Goal: Check status: Check status

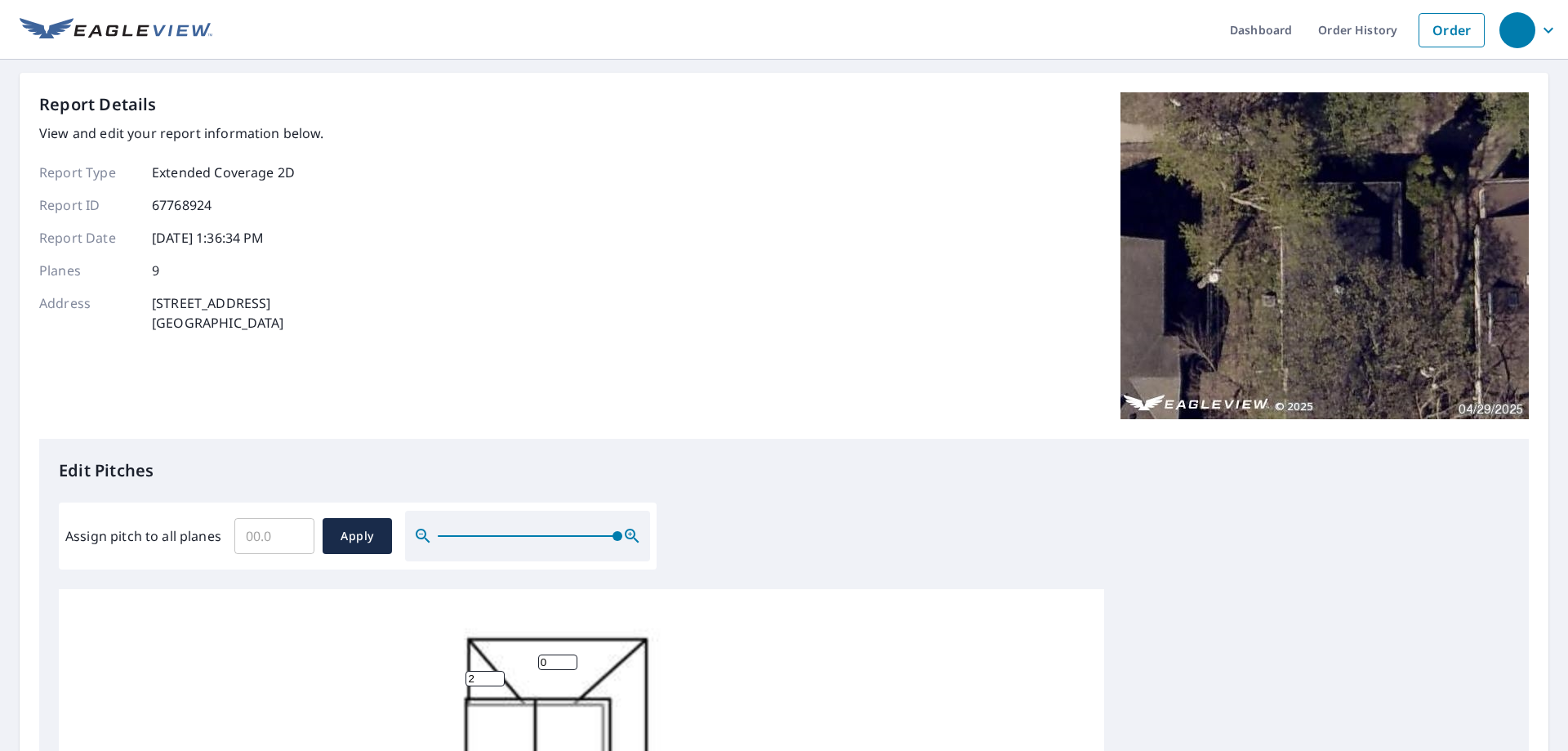
click at [495, 671] on input "2" at bounding box center [485, 679] width 40 height 15
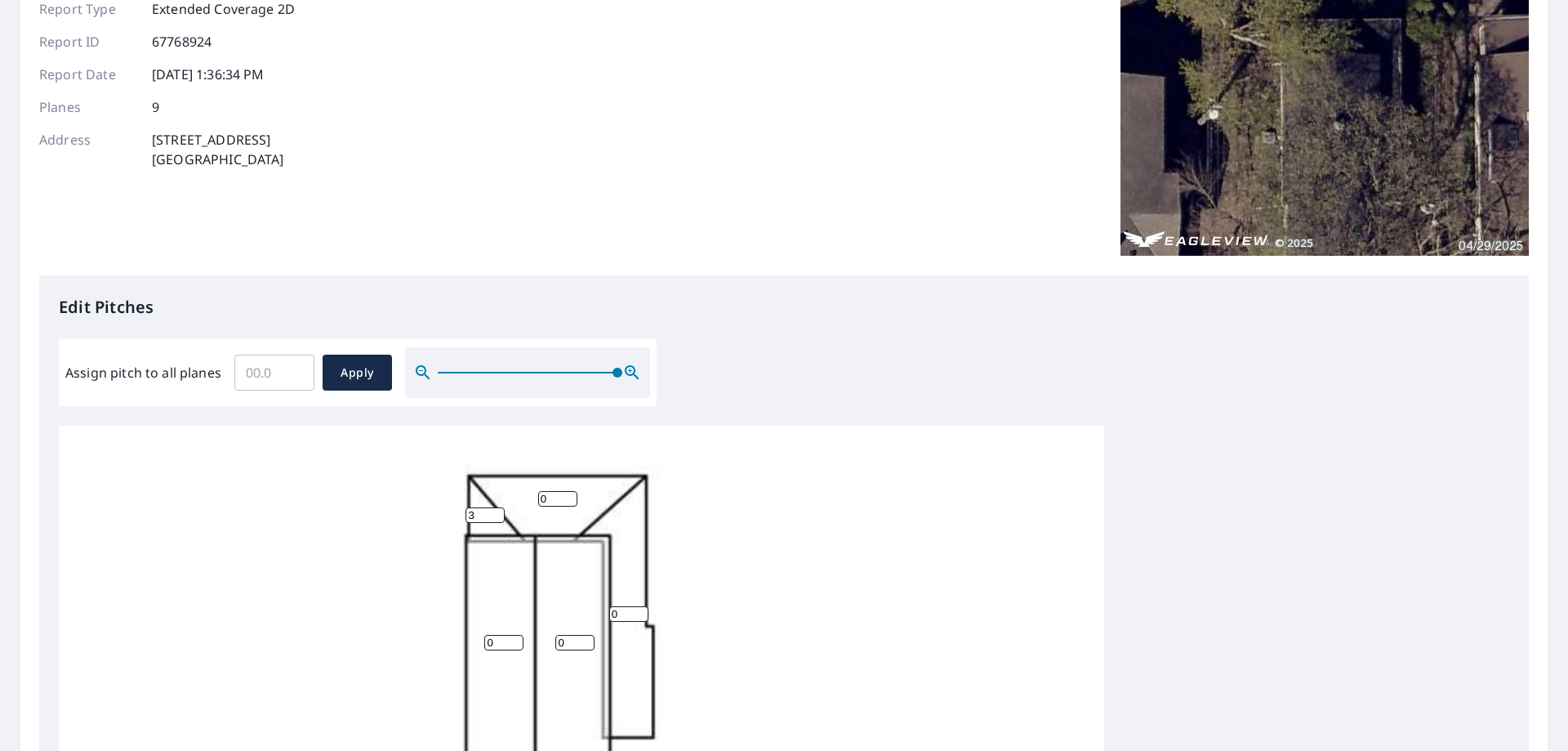
click at [495, 508] on input "3" at bounding box center [485, 515] width 40 height 15
type input "4"
click at [495, 508] on input "4" at bounding box center [485, 515] width 40 height 15
click at [549, 491] on input "0" at bounding box center [557, 498] width 40 height 15
click at [567, 491] on input "1" at bounding box center [557, 498] width 40 height 15
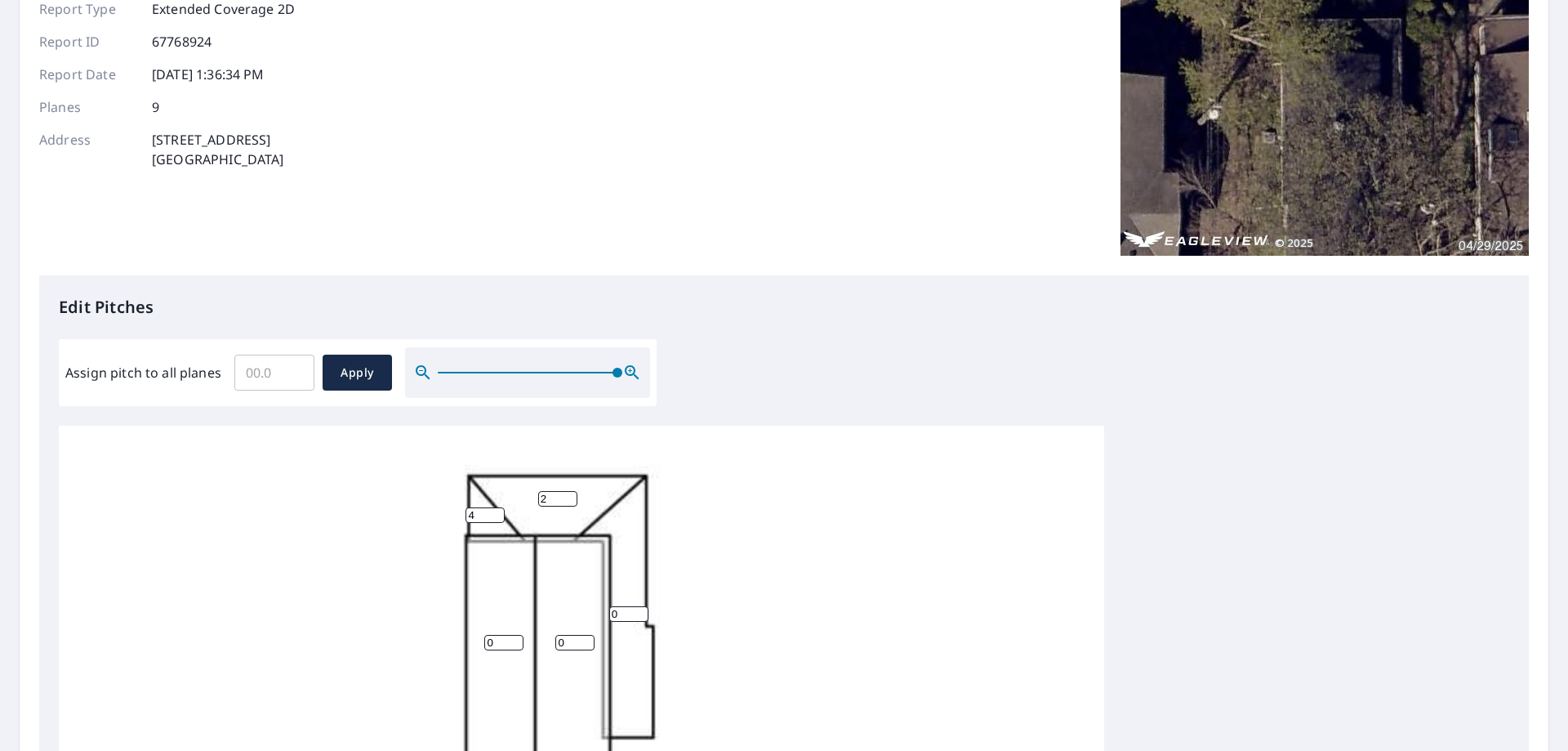
click at [567, 491] on input "2" at bounding box center [557, 498] width 40 height 15
click at [567, 491] on input "3" at bounding box center [557, 498] width 40 height 15
type input "4"
click at [567, 491] on input "4" at bounding box center [557, 498] width 40 height 15
click at [645, 606] on input "1" at bounding box center [629, 614] width 40 height 15
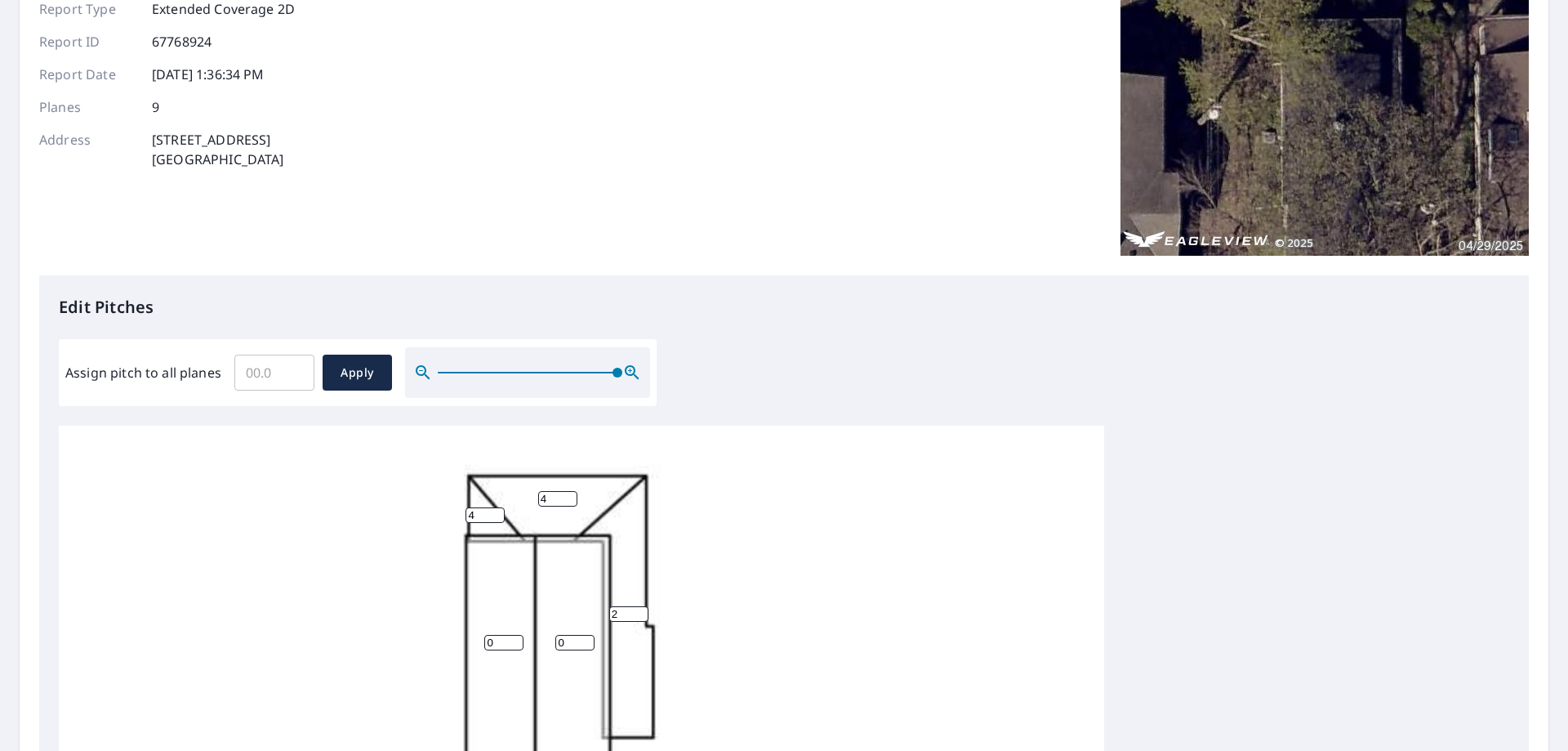
click at [645, 606] on input "2" at bounding box center [629, 614] width 40 height 15
click at [645, 606] on input "3" at bounding box center [629, 614] width 40 height 15
type input "4"
click at [645, 606] on input "4" at bounding box center [629, 614] width 40 height 15
click at [565, 635] on input "0" at bounding box center [575, 642] width 40 height 15
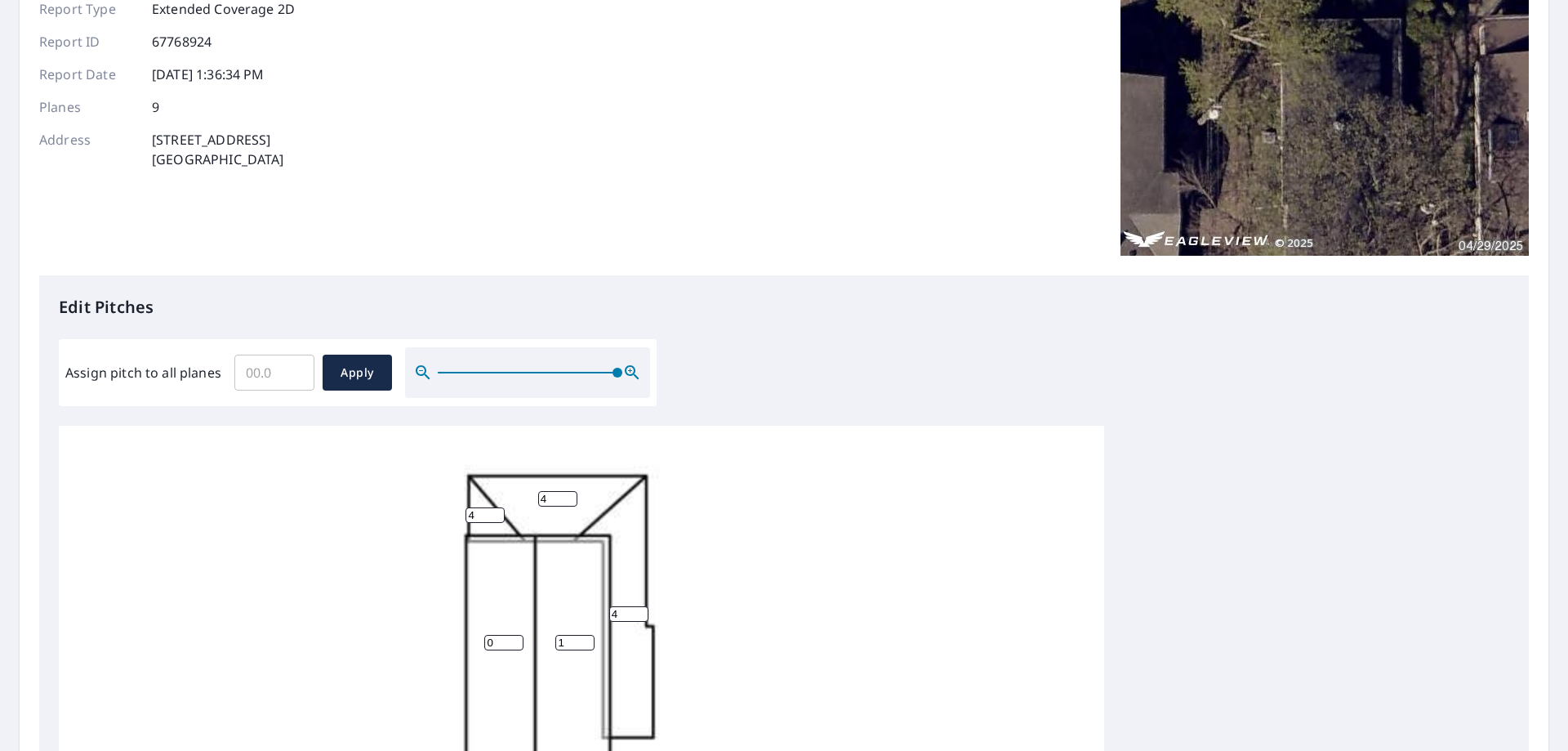
click at [586, 635] on input "1" at bounding box center [575, 642] width 40 height 15
click at [587, 635] on input "2" at bounding box center [575, 642] width 40 height 15
click at [587, 635] on input "3" at bounding box center [575, 642] width 40 height 15
click at [587, 635] on input "4" at bounding box center [575, 642] width 40 height 15
click at [587, 635] on input "5" at bounding box center [575, 642] width 40 height 15
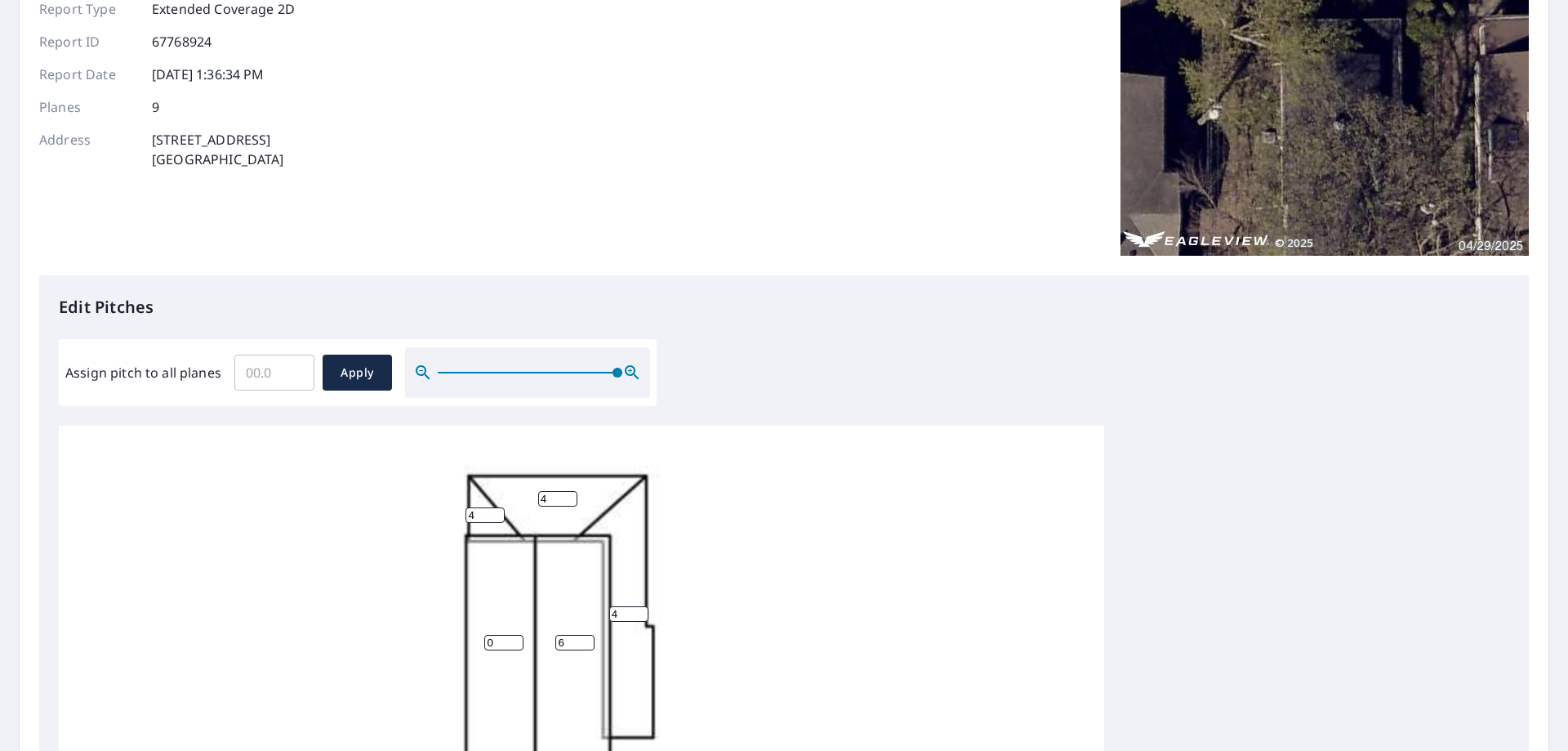
click at [587, 635] on input "6" at bounding box center [575, 642] width 40 height 15
click at [587, 635] on input "7" at bounding box center [575, 642] width 40 height 15
click at [587, 635] on input "8" at bounding box center [575, 642] width 40 height 15
type input "9"
click at [589, 635] on input "9" at bounding box center [575, 642] width 40 height 15
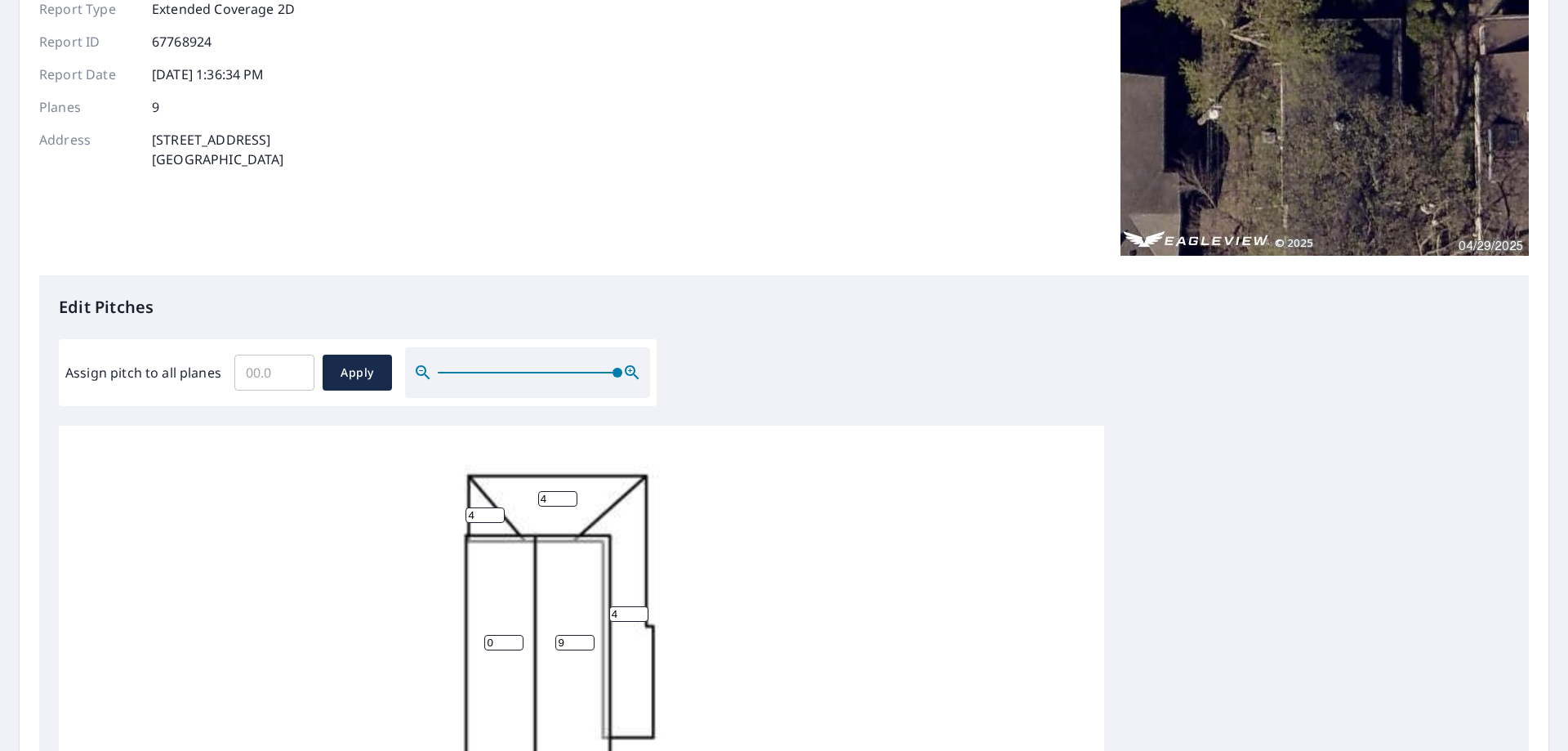
click at [502, 635] on input "0" at bounding box center [503, 642] width 40 height 15
click at [515, 635] on input "1" at bounding box center [503, 642] width 40 height 15
click at [515, 635] on input "2" at bounding box center [503, 642] width 40 height 15
click at [515, 635] on input "3" at bounding box center [503, 642] width 40 height 15
click at [515, 635] on input "4" at bounding box center [503, 642] width 40 height 15
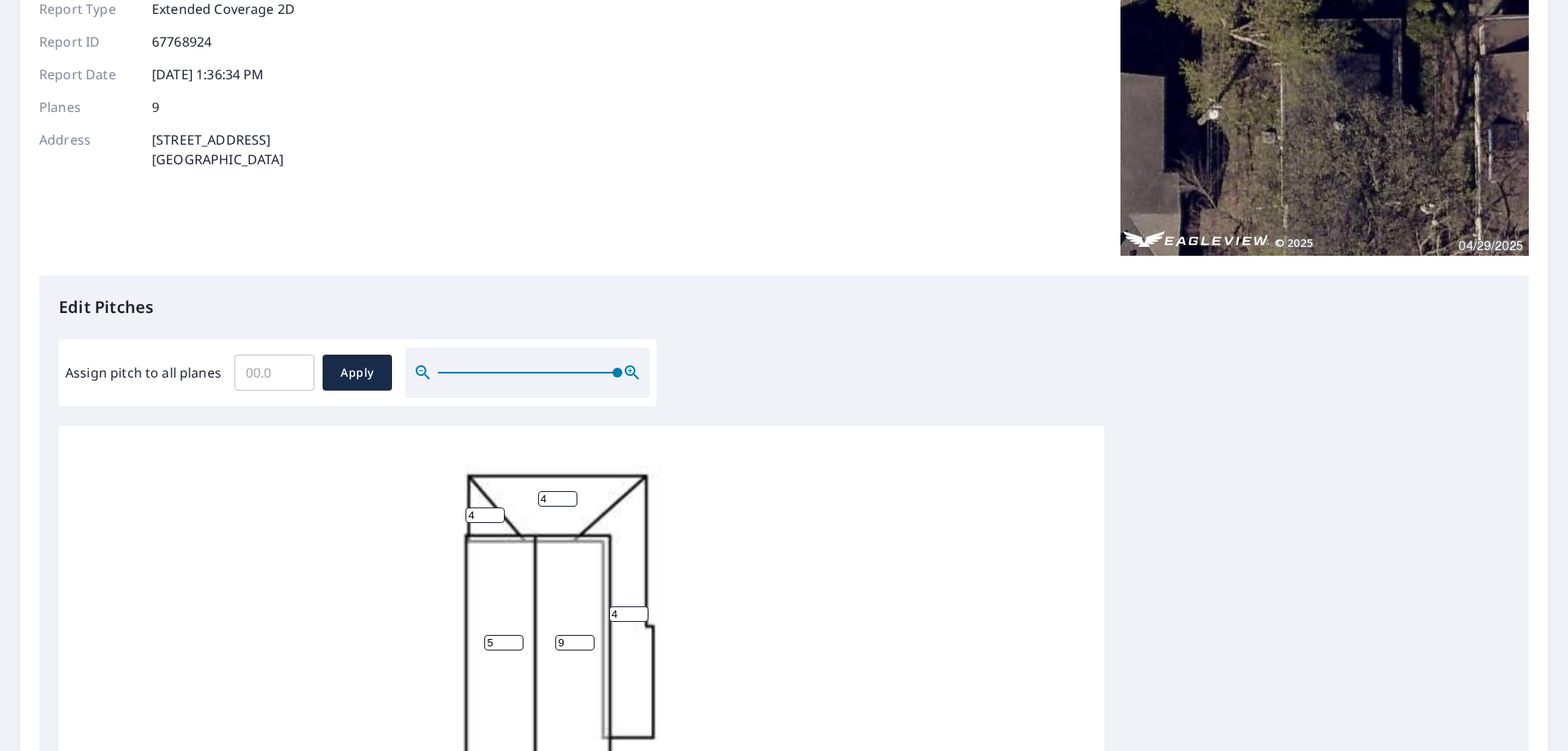
click at [515, 635] on input "5" at bounding box center [503, 642] width 40 height 15
click at [515, 635] on input "6" at bounding box center [503, 642] width 40 height 15
click at [515, 635] on input "7" at bounding box center [503, 642] width 40 height 15
click at [515, 635] on input "8" at bounding box center [503, 642] width 40 height 15
type input "9"
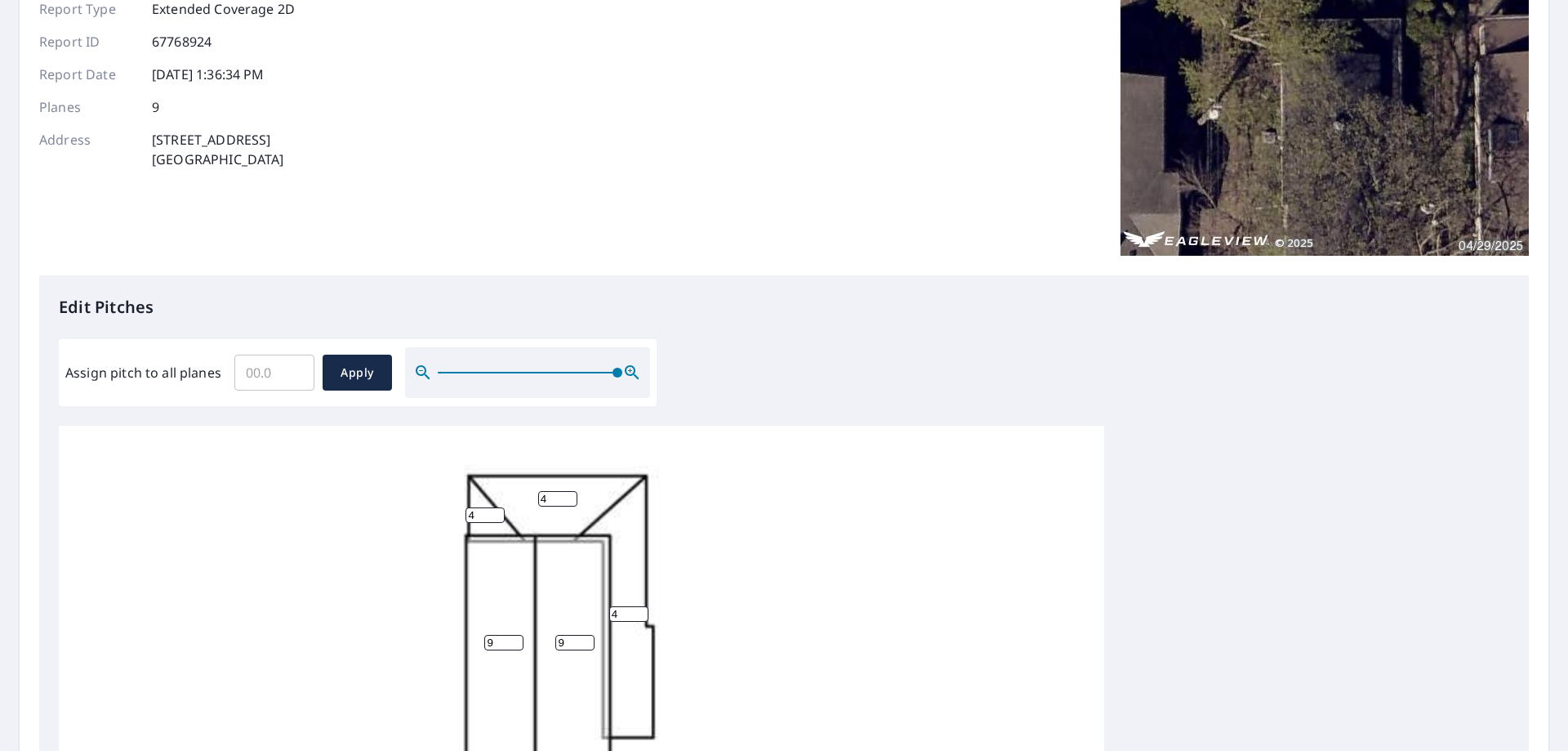
click at [515, 635] on input "9" at bounding box center [503, 642] width 40 height 15
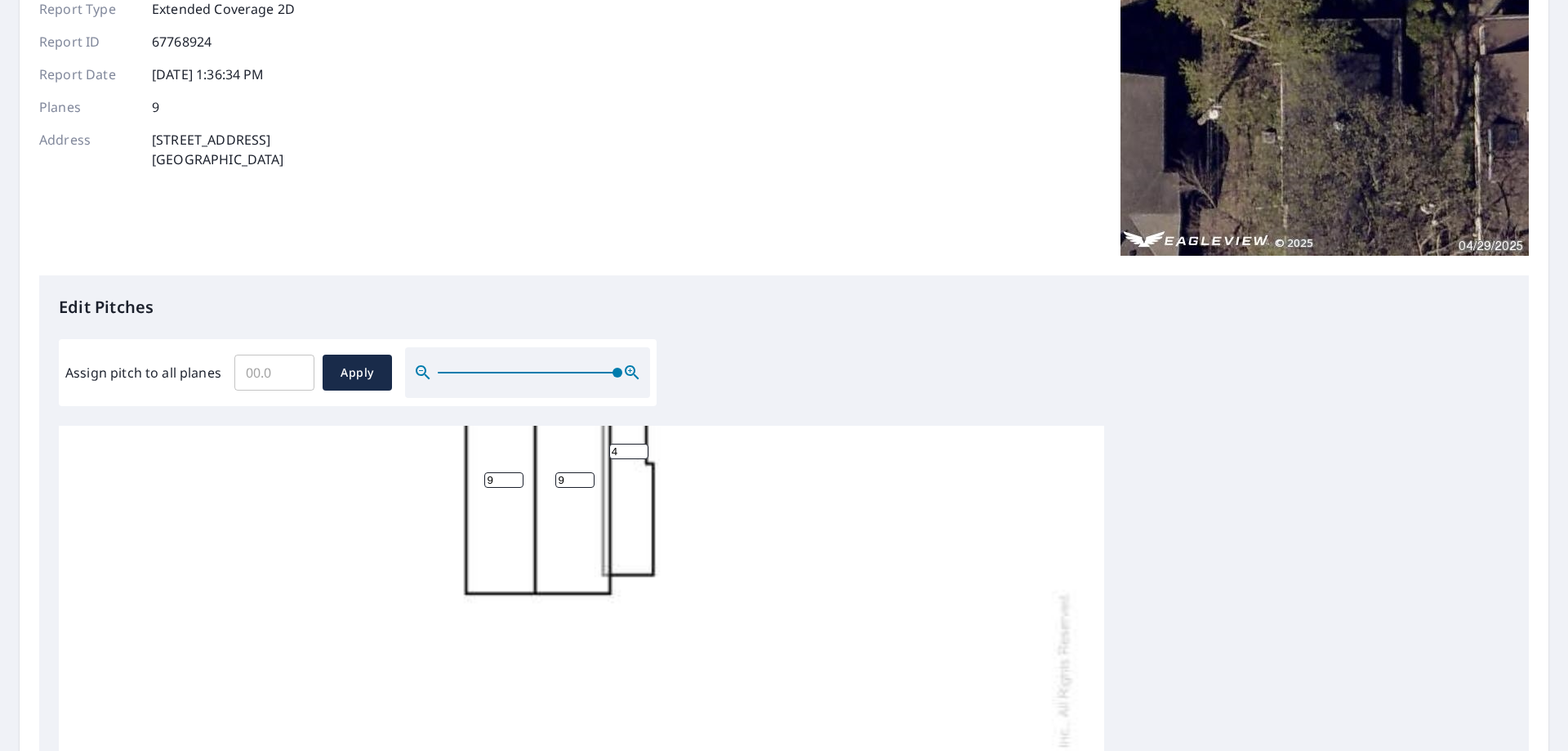
scroll to position [163, 0]
click at [357, 366] on span "Apply" at bounding box center [357, 373] width 43 height 20
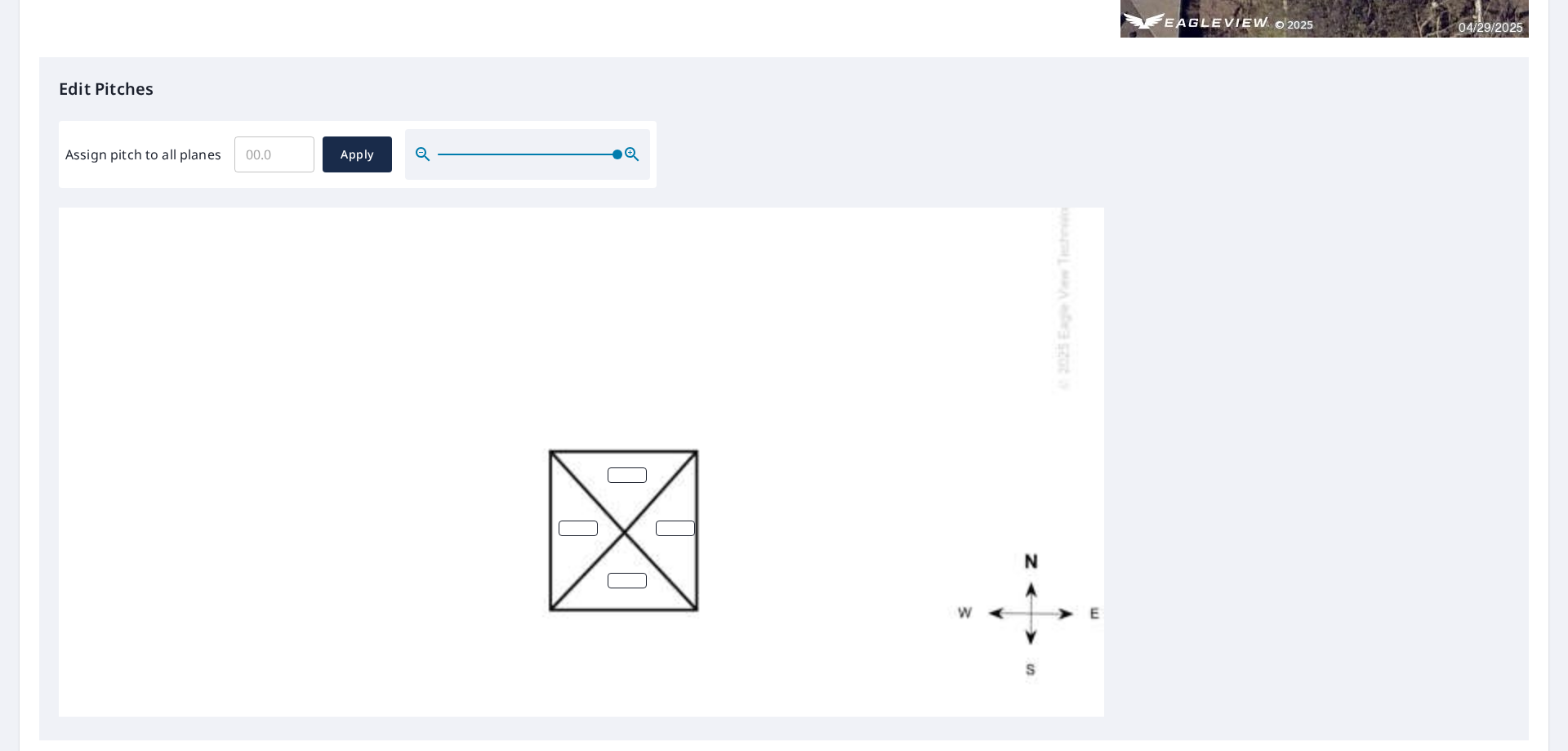
scroll to position [408, 0]
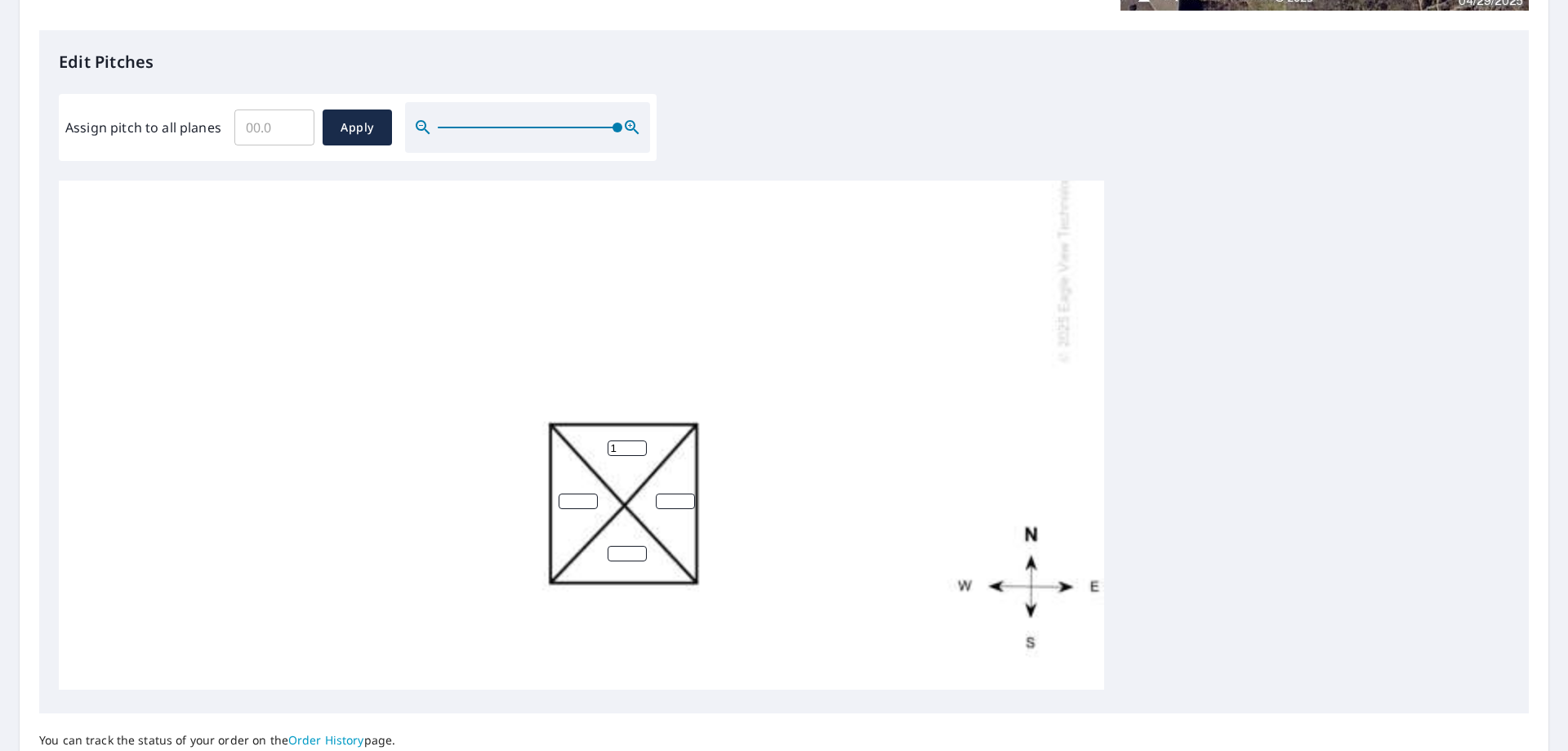
click at [638, 440] on input "1" at bounding box center [627, 448] width 40 height 15
click at [638, 440] on input "2" at bounding box center [627, 448] width 40 height 15
click at [638, 440] on input "3" at bounding box center [627, 448] width 40 height 15
click at [638, 440] on input "4" at bounding box center [627, 448] width 40 height 15
click at [638, 440] on input "5" at bounding box center [627, 448] width 40 height 15
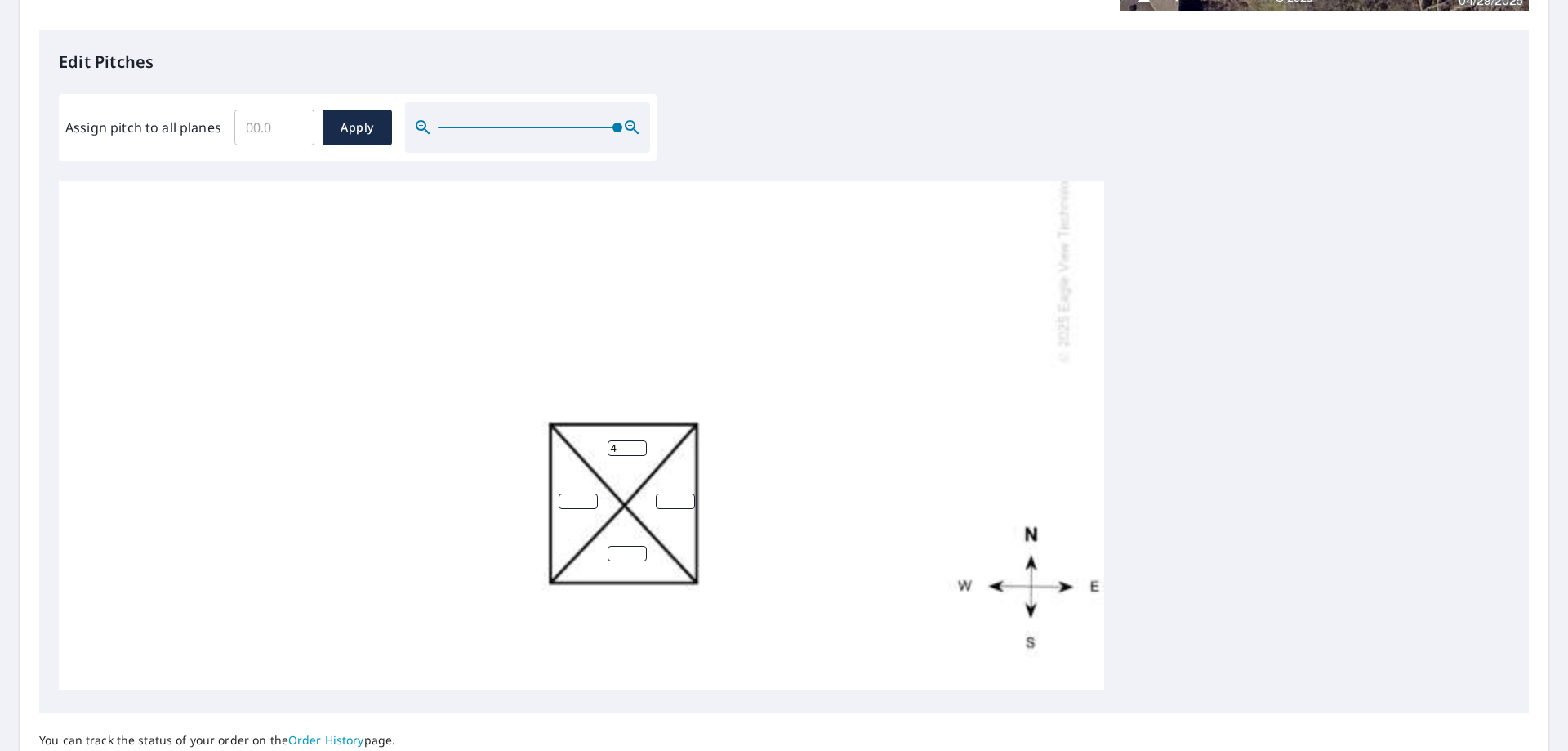
click at [635, 440] on input "4" at bounding box center [627, 448] width 40 height 15
type input "5"
click at [636, 440] on input "5" at bounding box center [627, 448] width 40 height 15
click at [686, 493] on input "1" at bounding box center [675, 501] width 40 height 15
click at [686, 493] on input "2" at bounding box center [675, 501] width 40 height 15
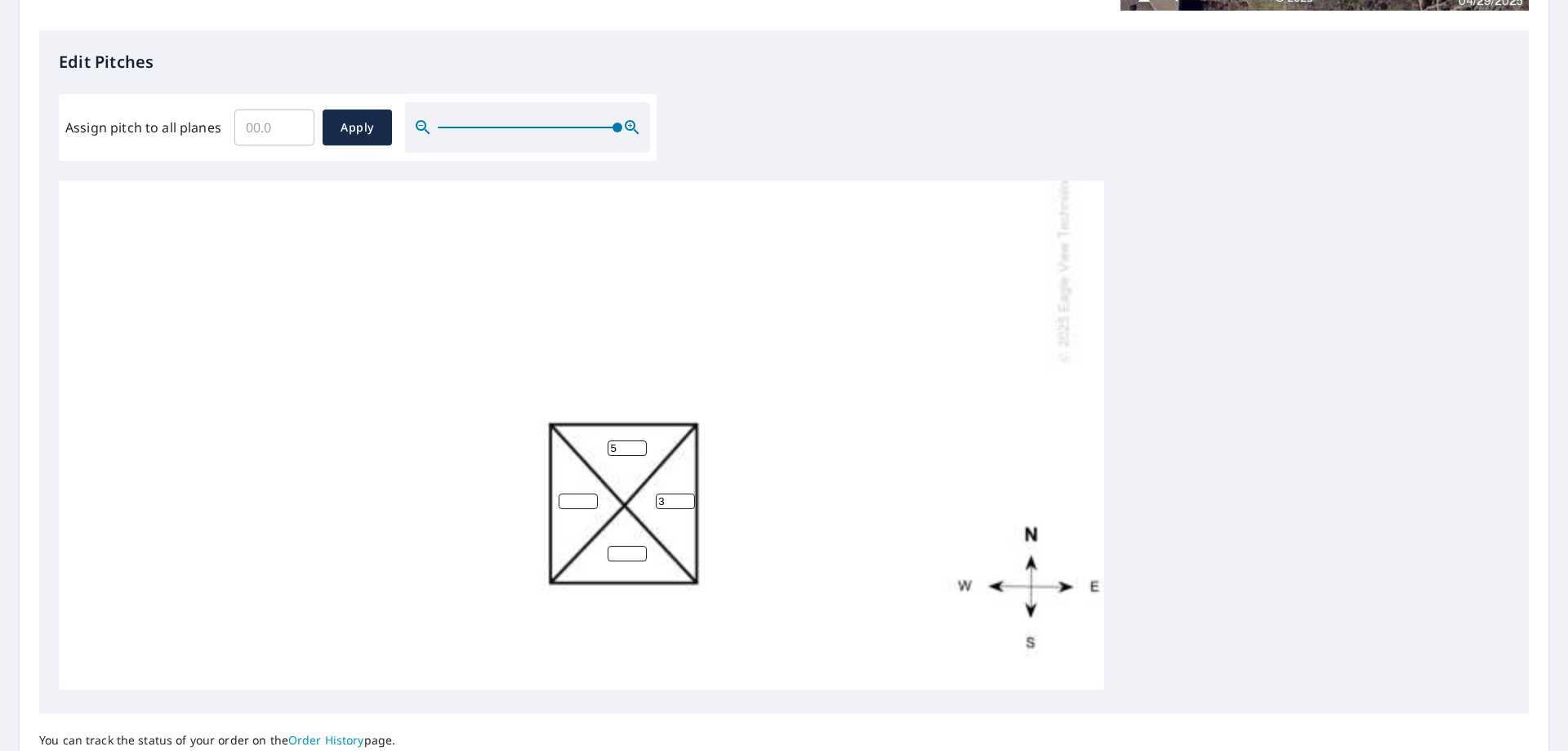
click at [686, 493] on input "3" at bounding box center [675, 501] width 40 height 15
click at [686, 493] on input "4" at bounding box center [675, 501] width 40 height 15
type input "5"
click at [686, 493] on input "5" at bounding box center [675, 501] width 40 height 15
click at [639, 546] on input "1" at bounding box center [627, 553] width 40 height 15
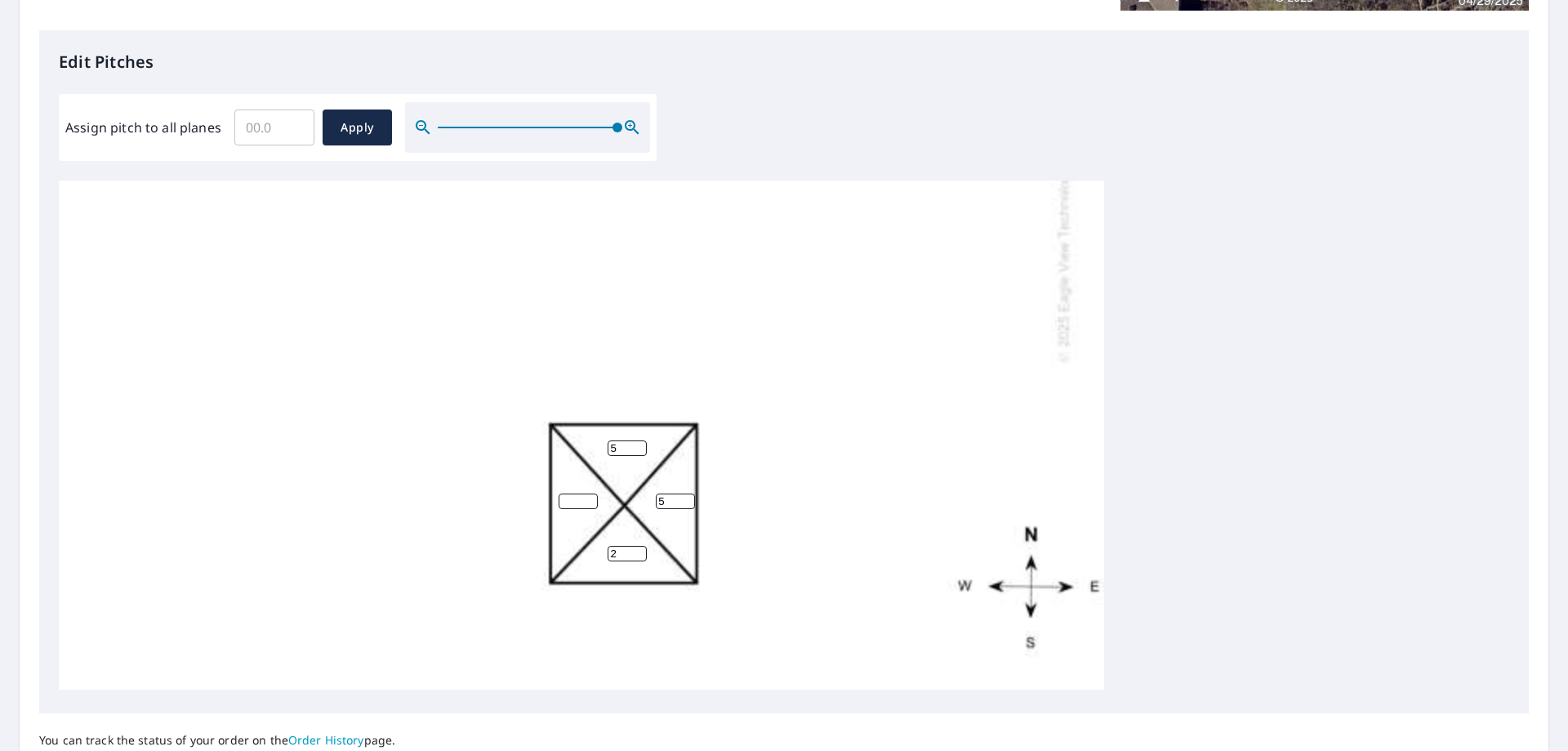
click at [639, 546] on input "2" at bounding box center [627, 553] width 40 height 15
click at [638, 546] on input "3" at bounding box center [627, 553] width 40 height 15
click at [638, 546] on input "4" at bounding box center [627, 553] width 40 height 15
type input "5"
click at [638, 546] on input "5" at bounding box center [627, 553] width 40 height 15
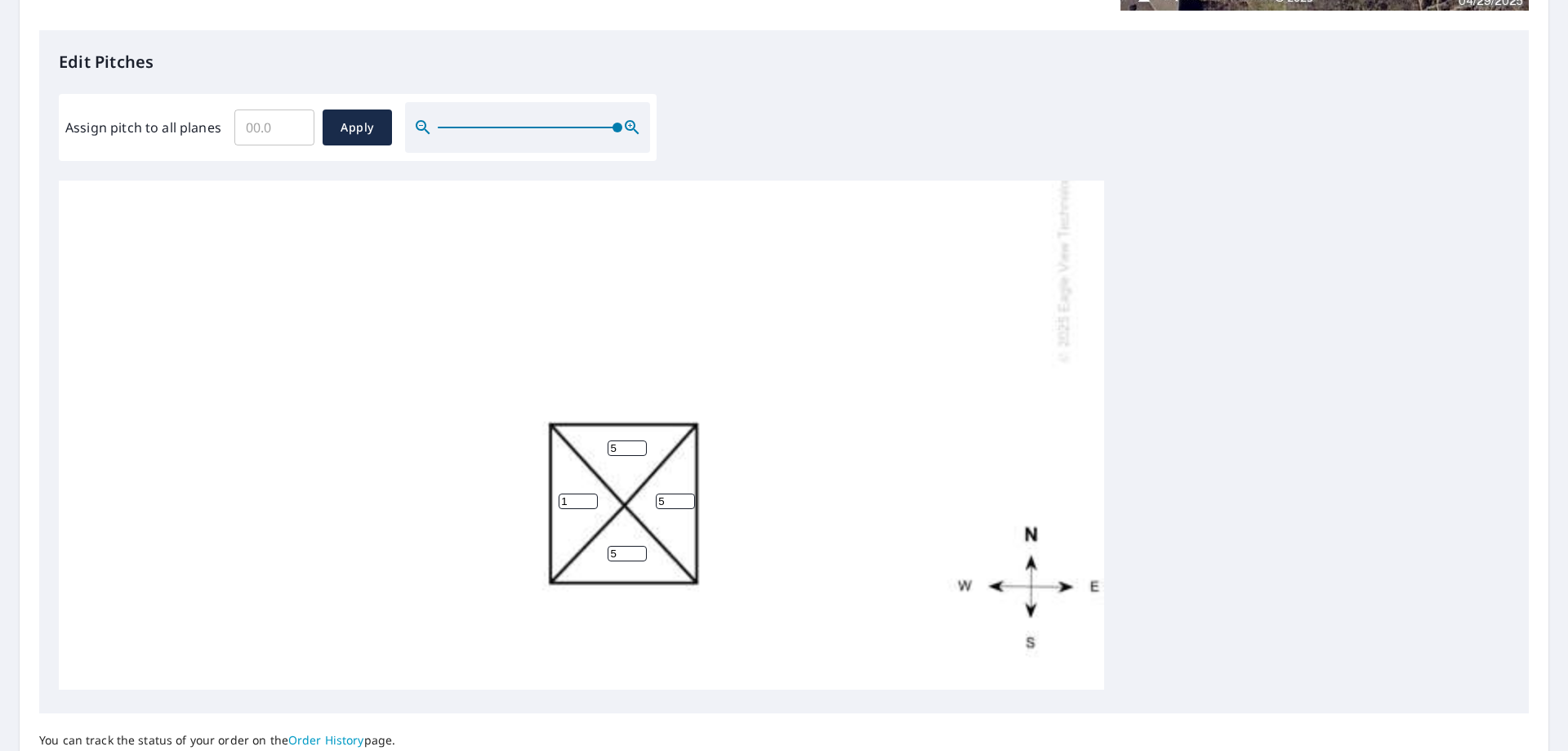
click at [588, 493] on input "1" at bounding box center [578, 501] width 40 height 15
click at [588, 493] on input "2" at bounding box center [578, 501] width 40 height 15
click at [588, 493] on input "3" at bounding box center [578, 501] width 40 height 15
click at [588, 493] on input "4" at bounding box center [578, 501] width 40 height 15
type input "5"
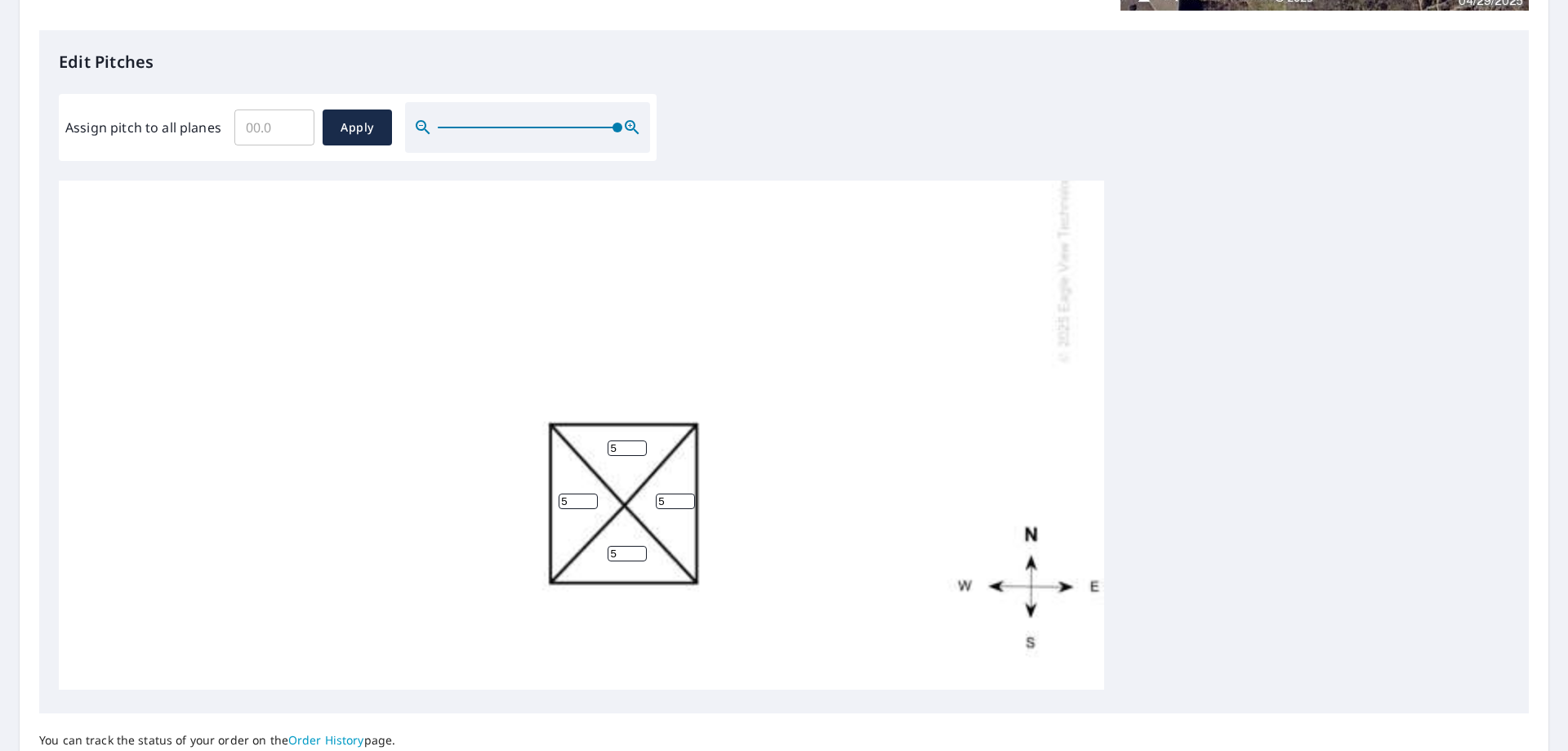
click at [589, 493] on input "5" at bounding box center [578, 501] width 40 height 15
click at [374, 128] on span "Apply" at bounding box center [357, 128] width 43 height 20
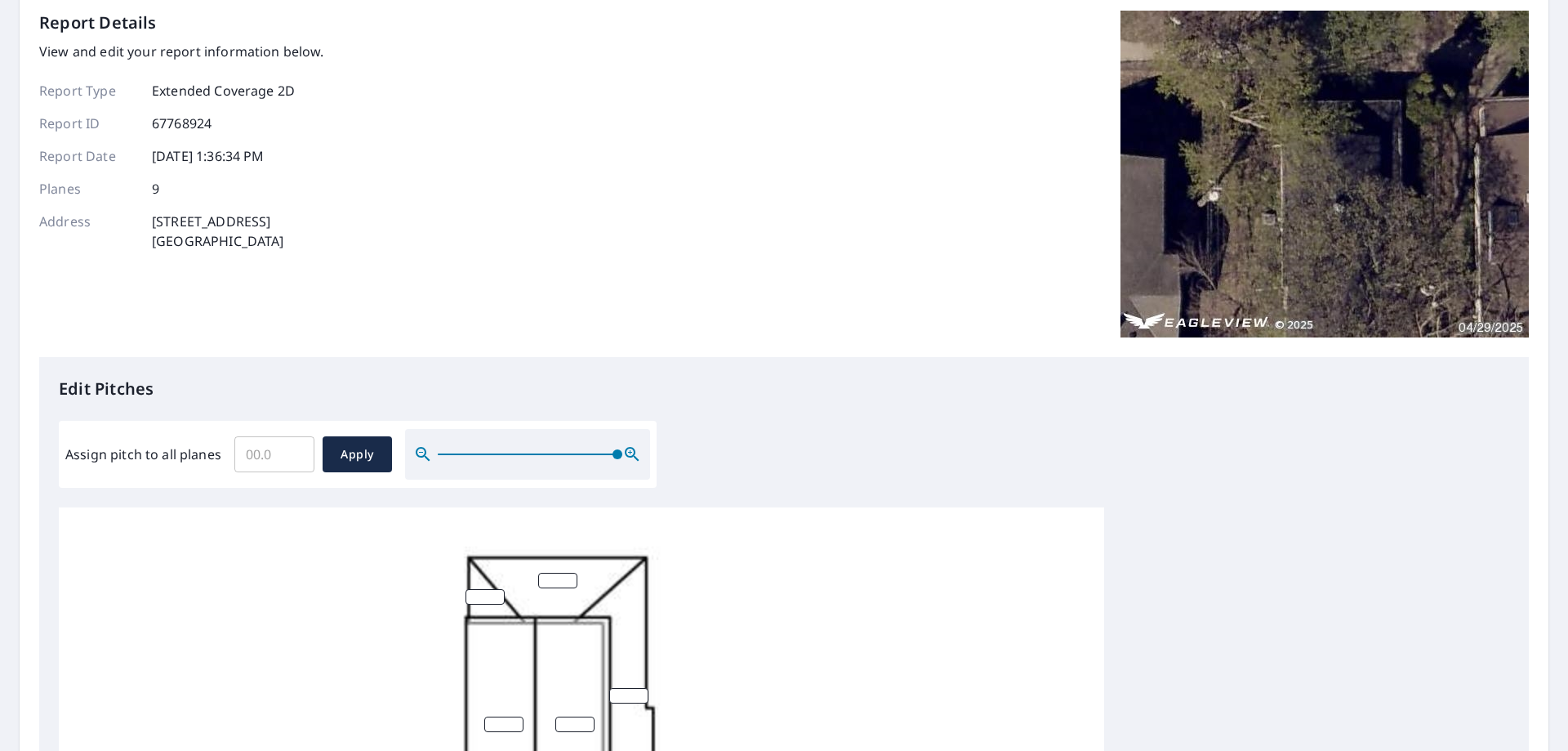
scroll to position [163, 0]
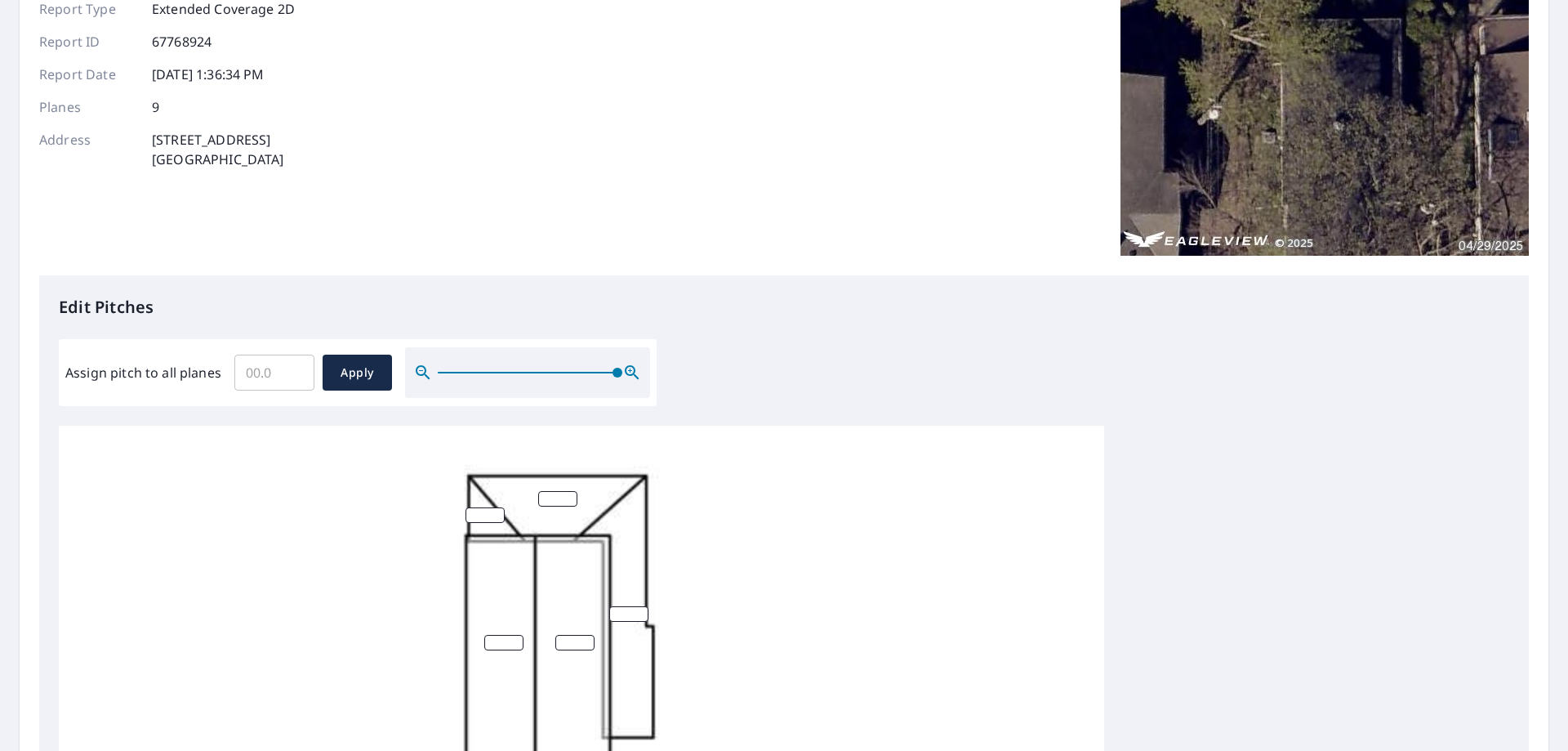
click at [561, 491] on input "number" at bounding box center [557, 498] width 40 height 15
click at [340, 363] on span "Apply" at bounding box center [357, 373] width 43 height 20
click at [497, 508] on input "1" at bounding box center [485, 515] width 40 height 15
click at [497, 508] on input "2" at bounding box center [485, 515] width 40 height 15
click at [497, 508] on input "3" at bounding box center [485, 515] width 40 height 15
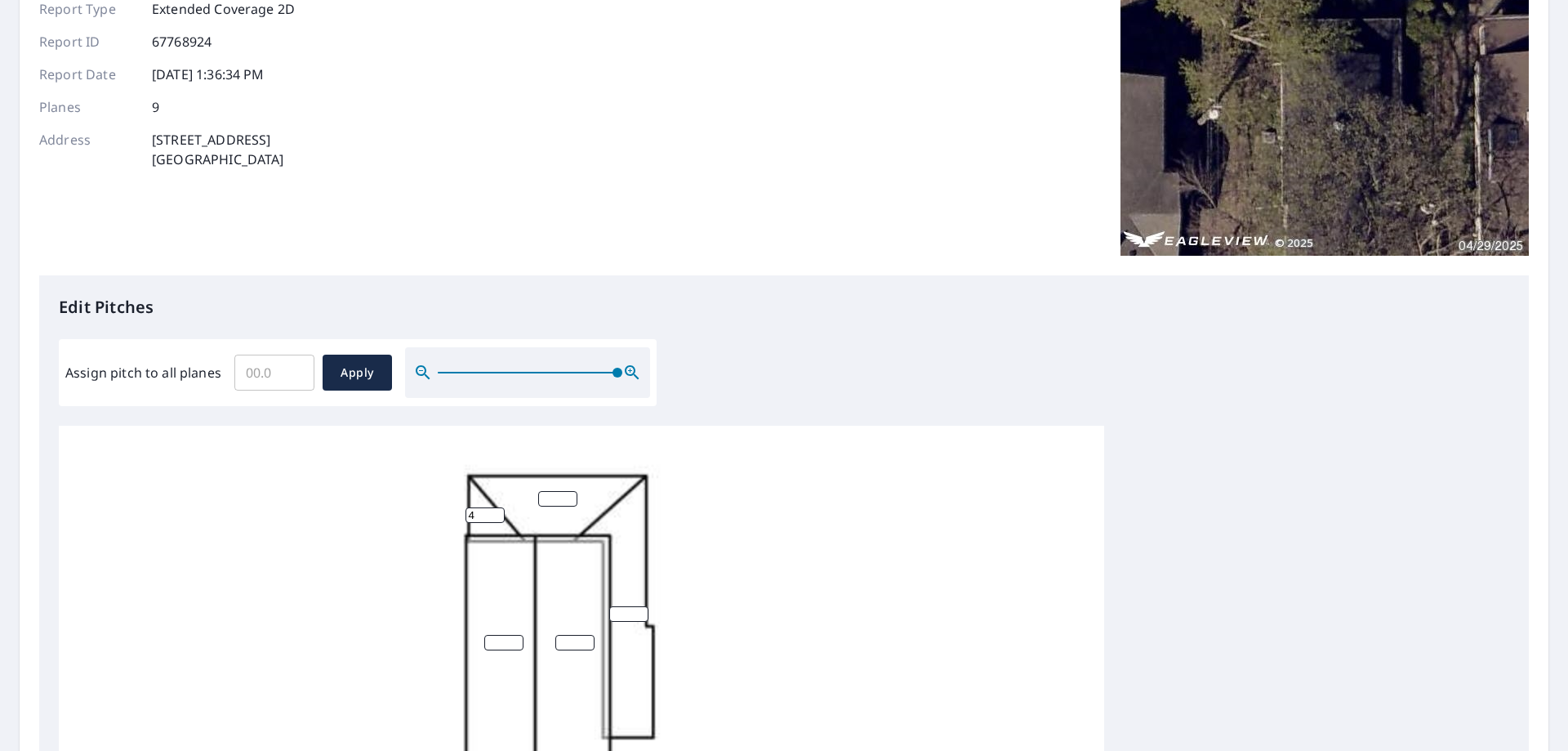
type input "4"
click at [497, 508] on input "4" at bounding box center [485, 515] width 40 height 15
click at [572, 491] on input "1" at bounding box center [557, 498] width 40 height 15
click at [572, 491] on input "2" at bounding box center [557, 498] width 40 height 15
click at [572, 491] on input "3" at bounding box center [557, 498] width 40 height 15
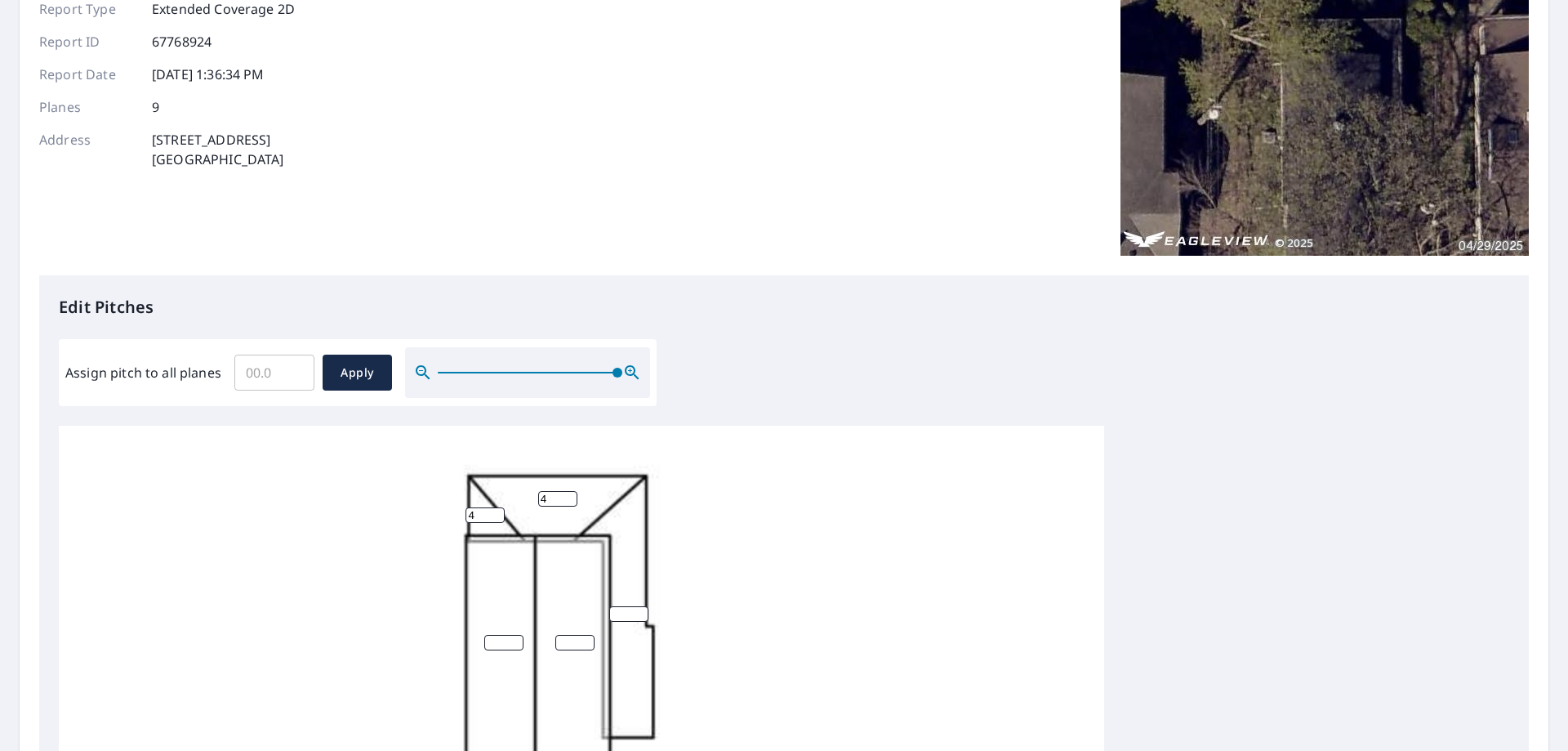
type input "4"
click at [572, 491] on input "4" at bounding box center [557, 498] width 40 height 15
click at [642, 606] on input "1" at bounding box center [629, 614] width 40 height 15
click at [642, 606] on input "2" at bounding box center [629, 614] width 40 height 15
click at [642, 606] on input "3" at bounding box center [629, 614] width 40 height 15
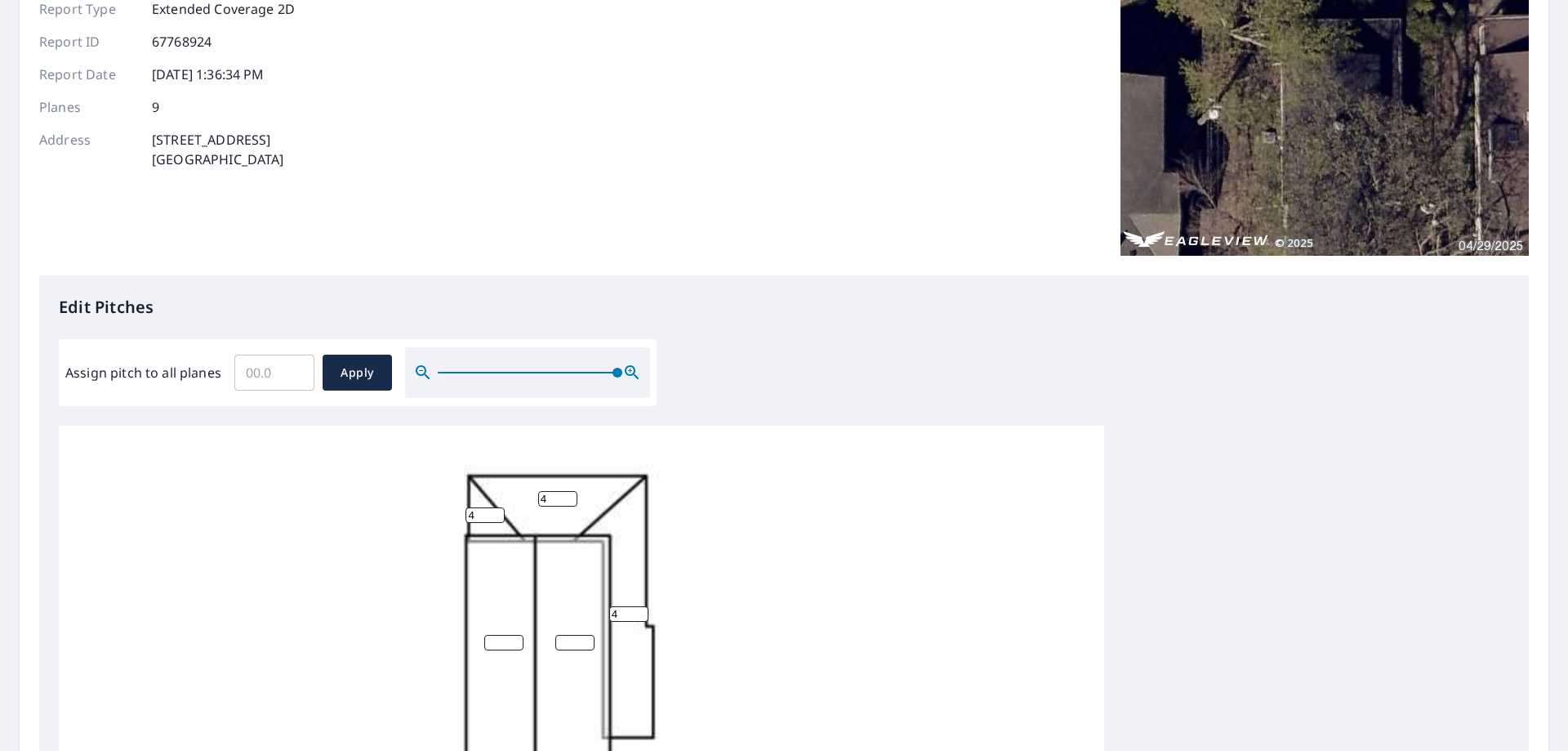
type input "4"
click at [642, 606] on input "4" at bounding box center [629, 614] width 40 height 15
click at [585, 635] on input "1" at bounding box center [575, 642] width 40 height 15
click at [585, 635] on input "2" at bounding box center [575, 642] width 40 height 15
click at [585, 635] on input "3" at bounding box center [575, 642] width 40 height 15
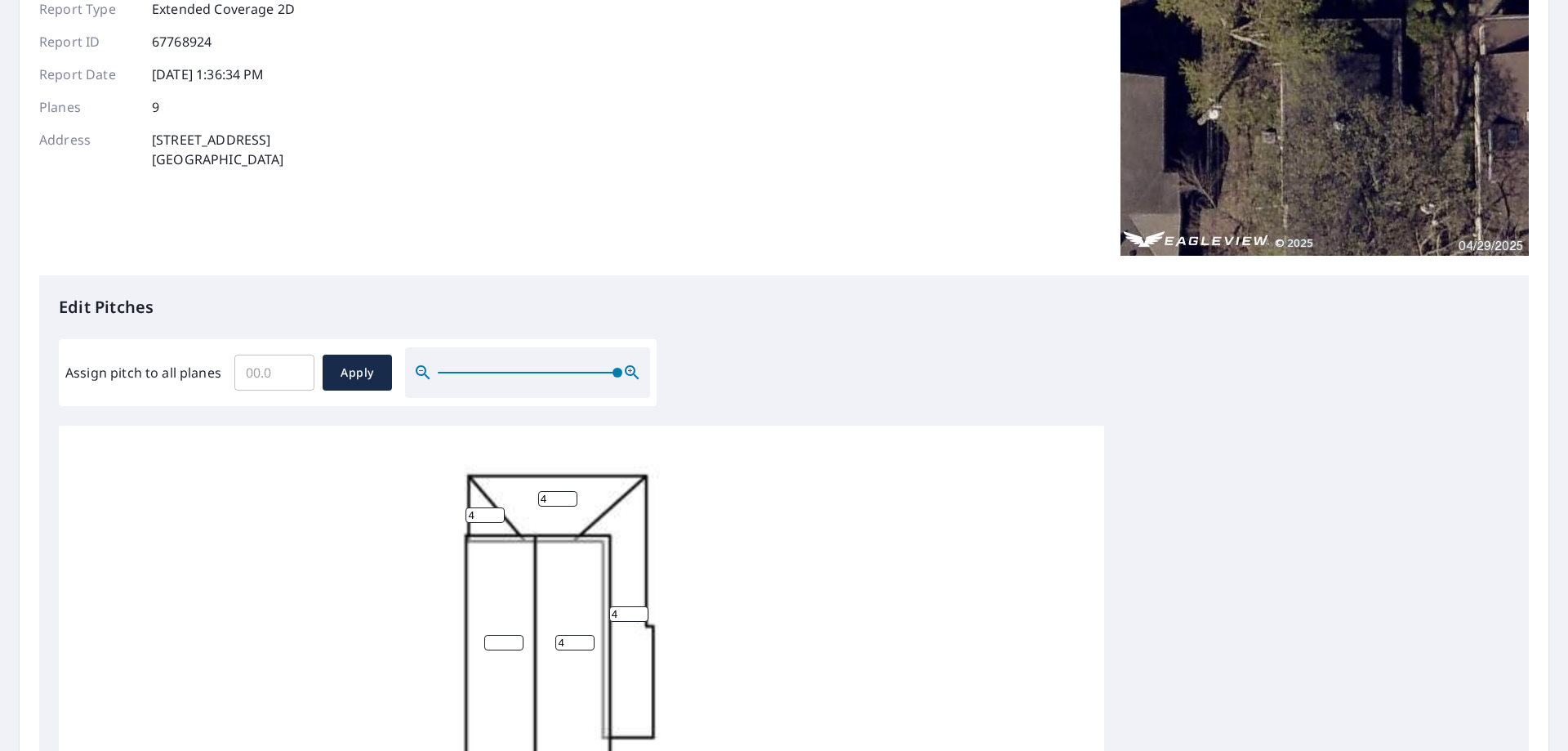
click at [585, 635] on input "4" at bounding box center [575, 642] width 40 height 15
click at [585, 635] on input "5" at bounding box center [575, 642] width 40 height 15
click at [585, 635] on input "6" at bounding box center [575, 642] width 40 height 15
click at [585, 635] on input "7" at bounding box center [575, 642] width 40 height 15
click at [585, 635] on input "8" at bounding box center [575, 642] width 40 height 15
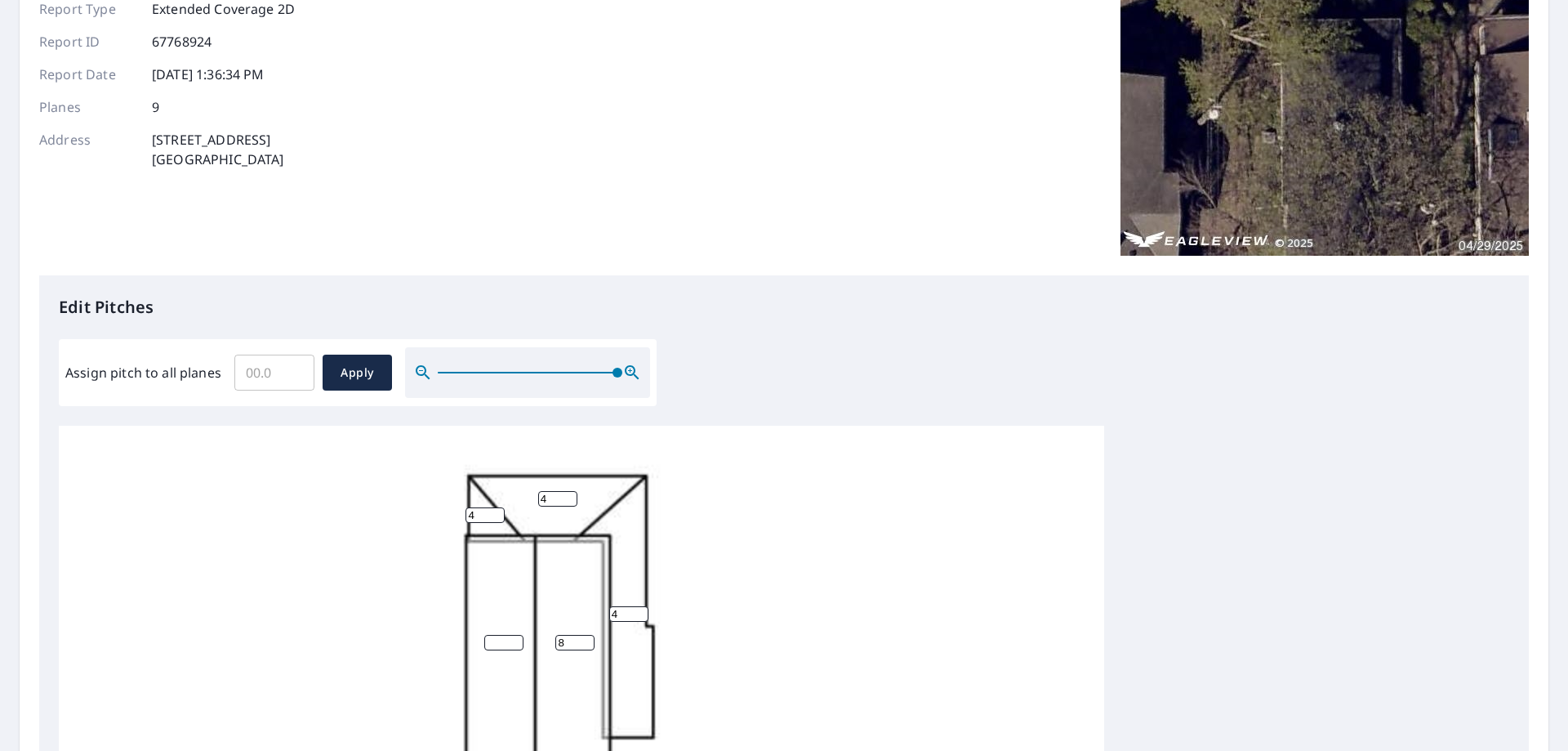
click at [585, 635] on input "8" at bounding box center [575, 642] width 40 height 15
type input "9"
click at [588, 635] on input "9" at bounding box center [575, 642] width 40 height 15
click at [517, 635] on input "1" at bounding box center [503, 642] width 40 height 15
click at [517, 635] on input "2" at bounding box center [503, 642] width 40 height 15
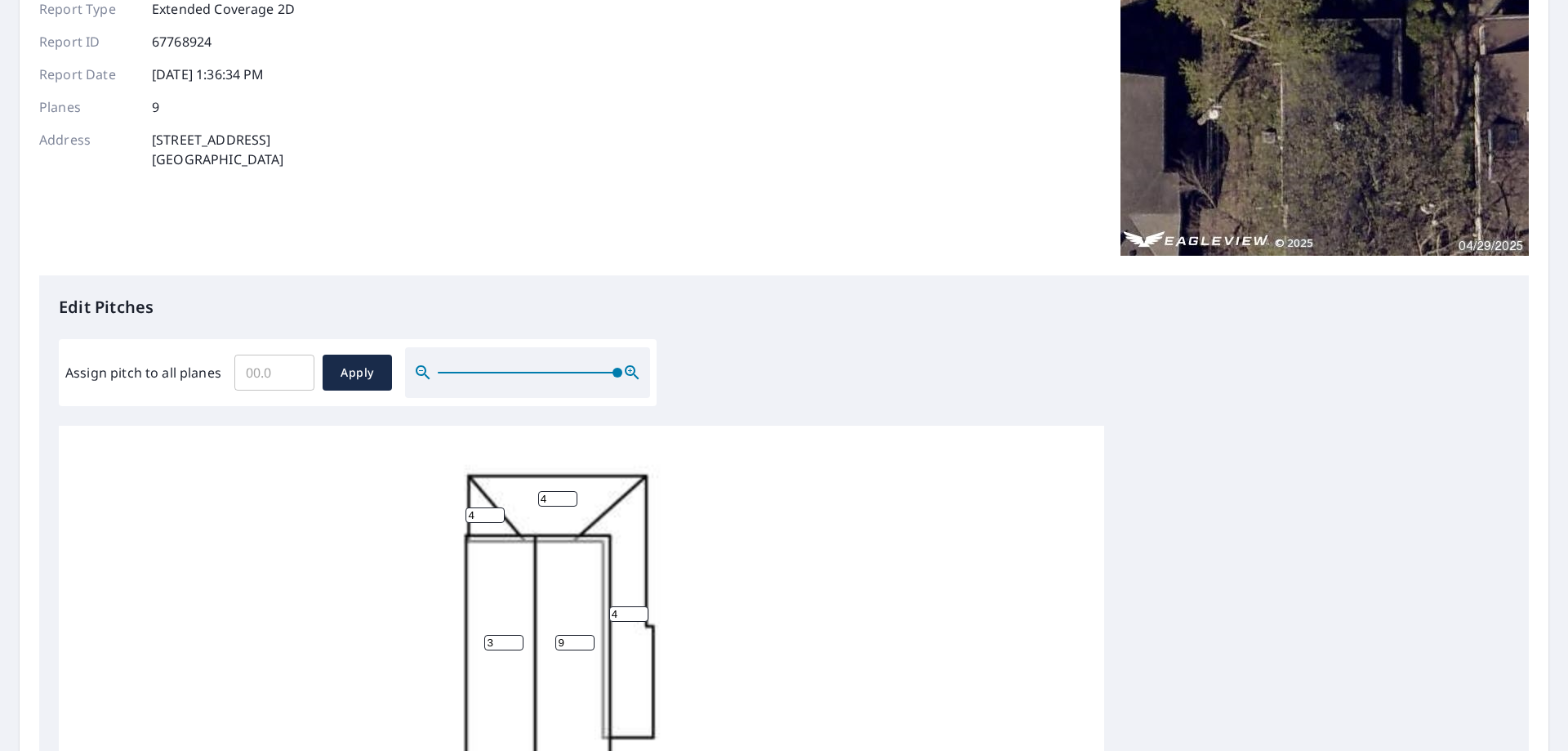
click at [517, 635] on input "3" at bounding box center [503, 642] width 40 height 15
click at [517, 635] on input "4" at bounding box center [503, 642] width 40 height 15
click at [517, 635] on input "5" at bounding box center [503, 642] width 40 height 15
click at [517, 635] on input "6" at bounding box center [503, 642] width 40 height 15
click at [517, 635] on input "7" at bounding box center [503, 642] width 40 height 15
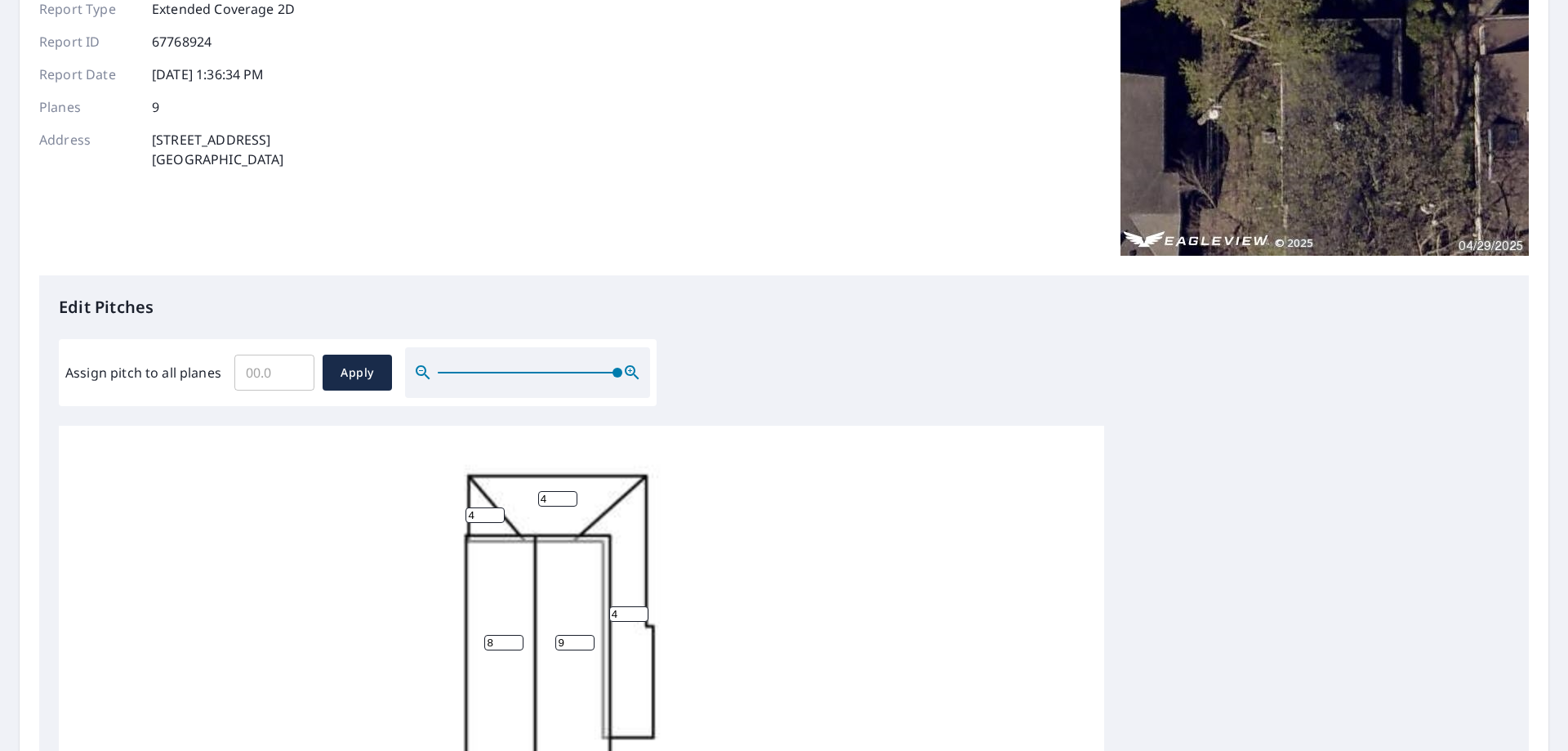
click at [517, 635] on input "8" at bounding box center [503, 642] width 40 height 15
type input "9"
click at [517, 635] on input "9" at bounding box center [503, 642] width 40 height 15
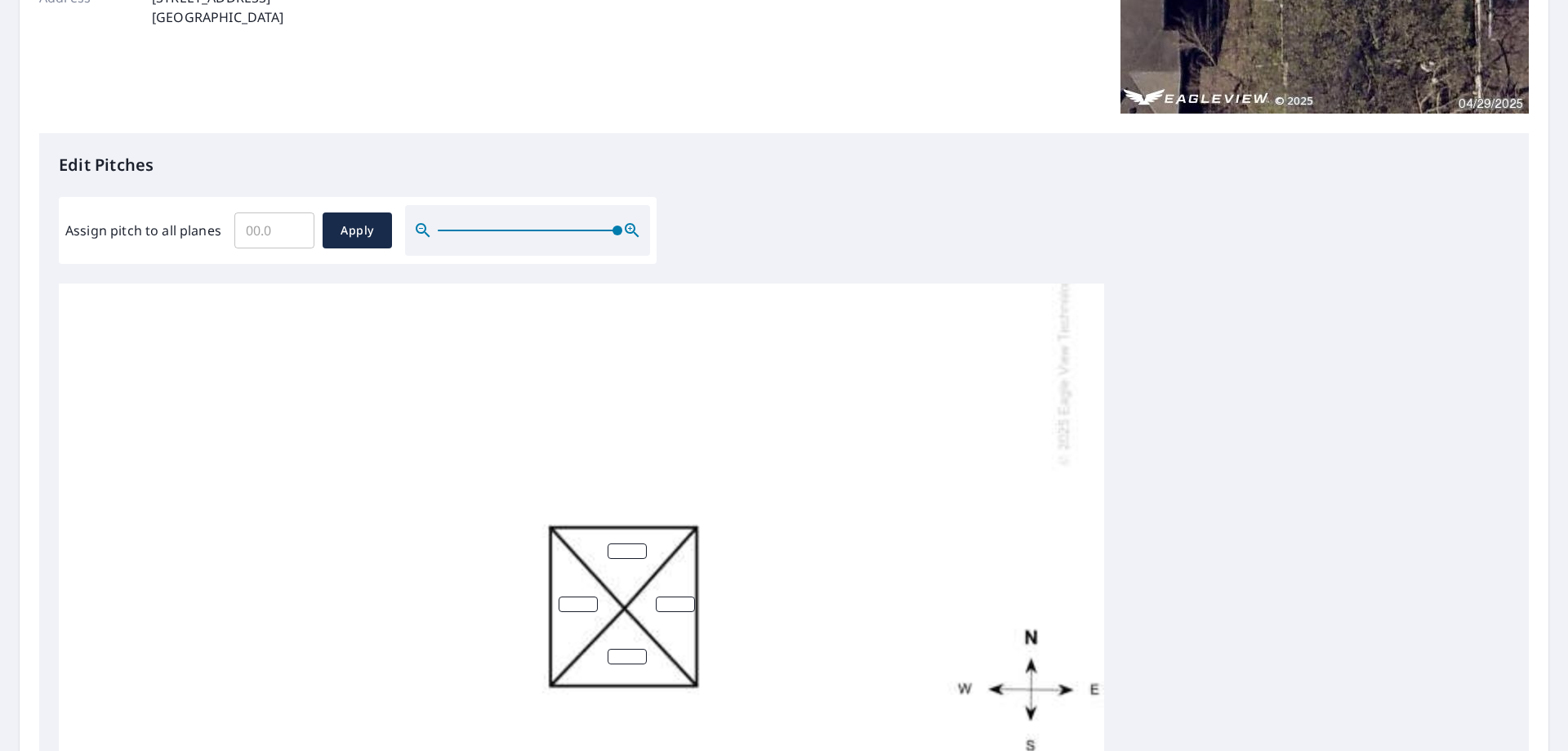
scroll to position [327, 0]
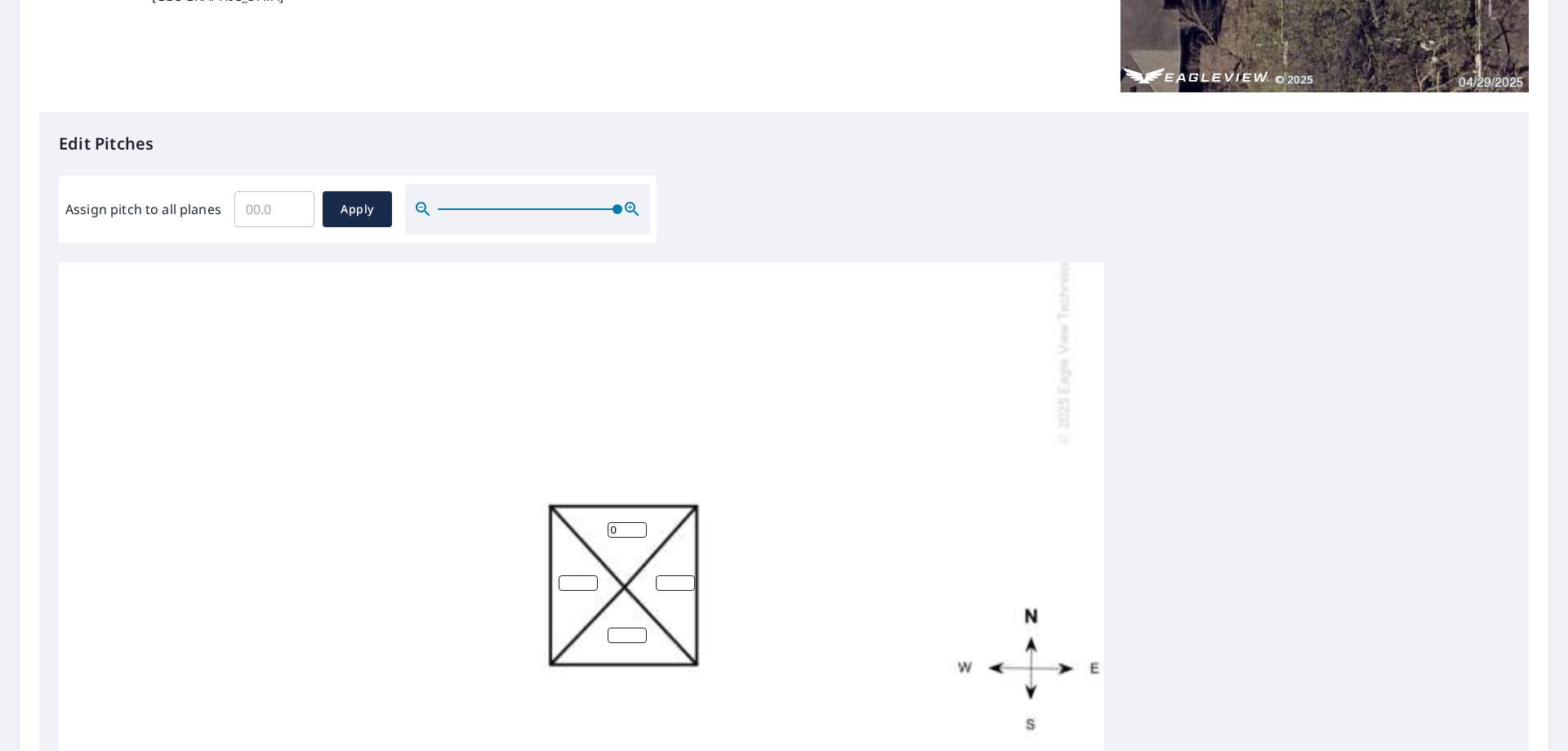
click at [644, 522] on input "0" at bounding box center [627, 530] width 40 height 15
click at [641, 522] on input "1" at bounding box center [627, 530] width 40 height 15
click at [641, 522] on input "2" at bounding box center [627, 530] width 40 height 15
click at [641, 522] on input "3" at bounding box center [627, 530] width 40 height 15
click at [641, 522] on input "4" at bounding box center [627, 530] width 40 height 15
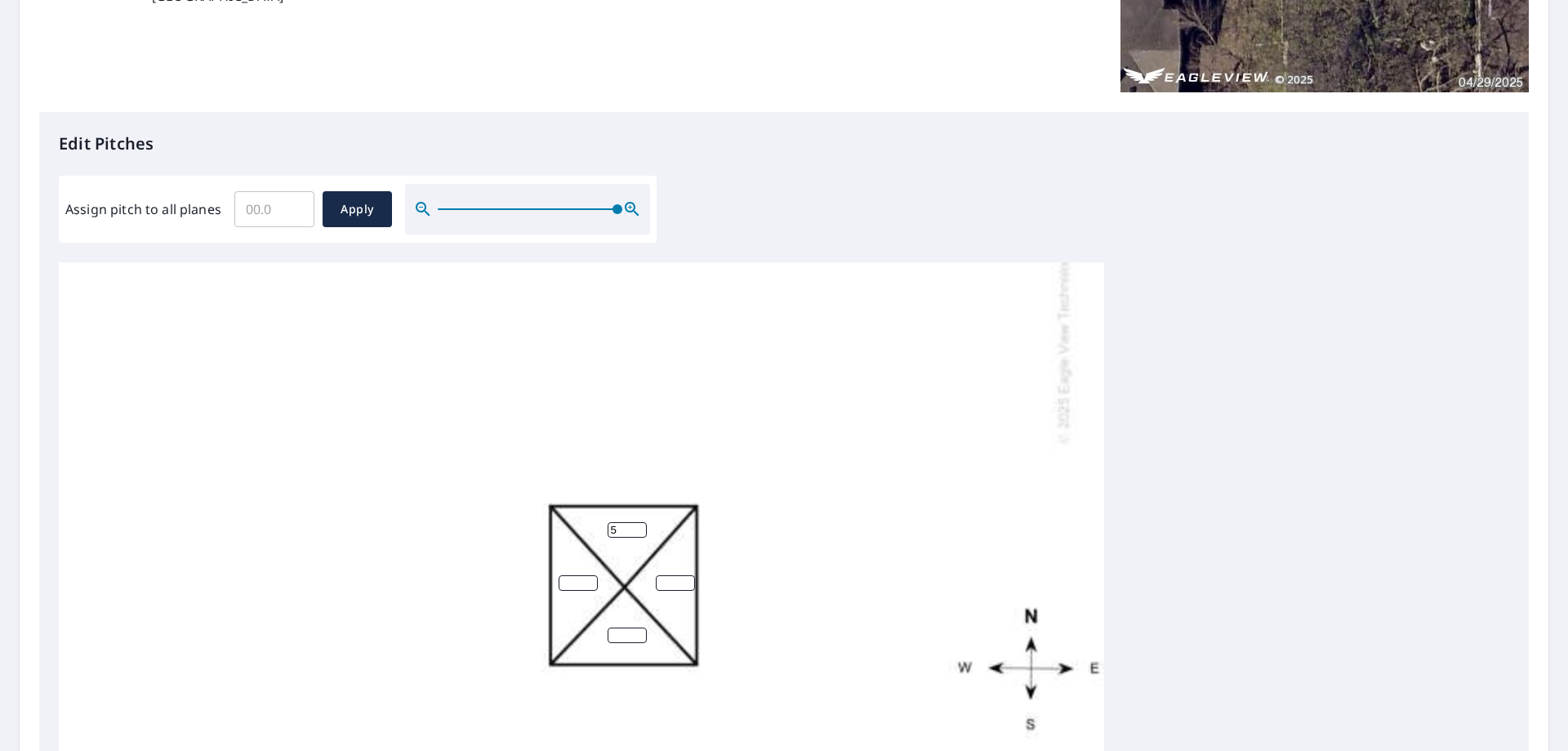
click at [641, 522] on input "5" at bounding box center [627, 530] width 40 height 15
click at [641, 522] on input "6" at bounding box center [627, 530] width 40 height 15
type input "5"
click at [639, 522] on input "5" at bounding box center [627, 530] width 40 height 15
click at [688, 575] on input "1" at bounding box center [675, 583] width 40 height 15
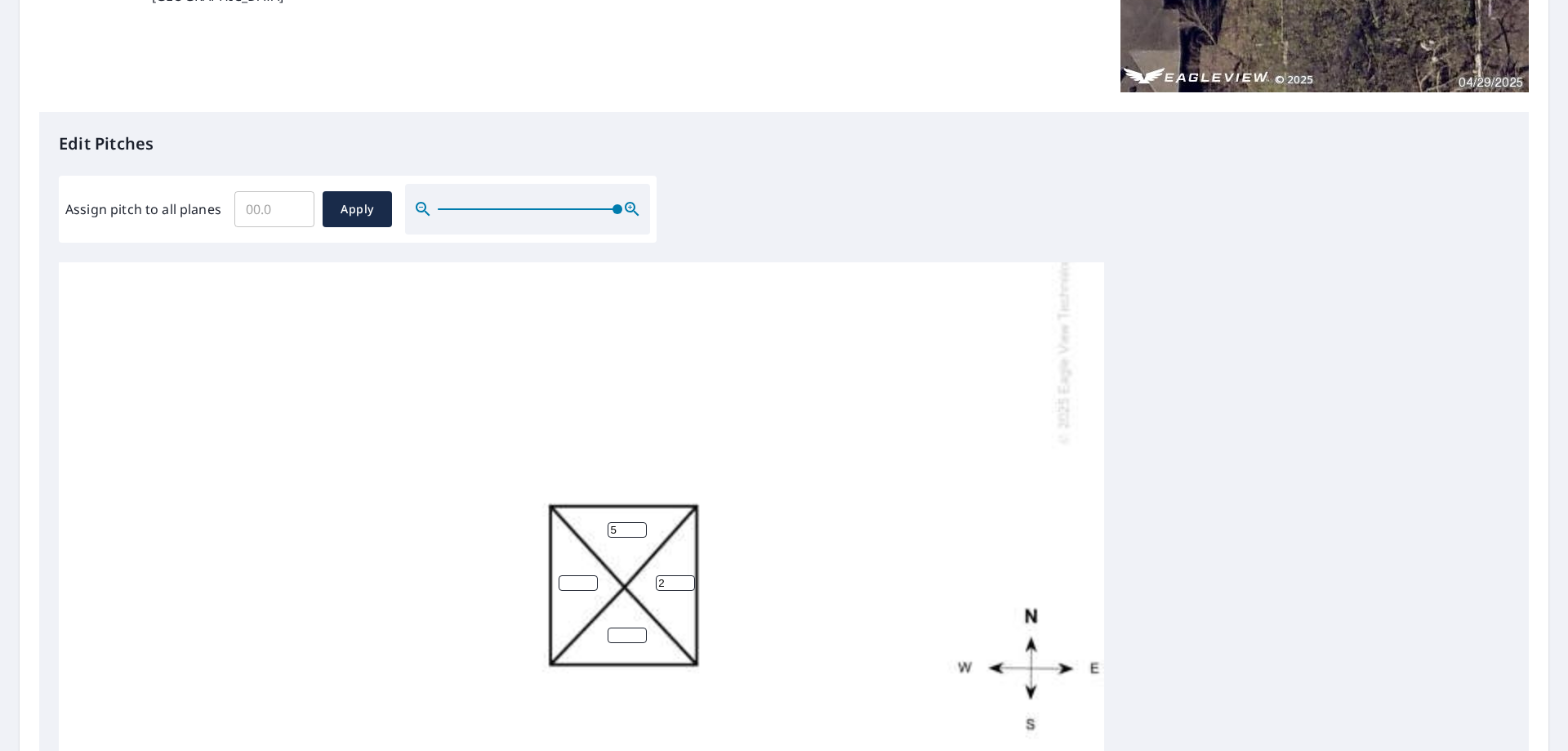
click at [688, 575] on input "2" at bounding box center [675, 583] width 40 height 15
click at [688, 575] on input "3" at bounding box center [675, 583] width 40 height 15
click at [688, 575] on input "4" at bounding box center [675, 583] width 40 height 15
click at [688, 575] on input "5" at bounding box center [675, 583] width 40 height 15
click at [688, 575] on input "6" at bounding box center [675, 583] width 40 height 15
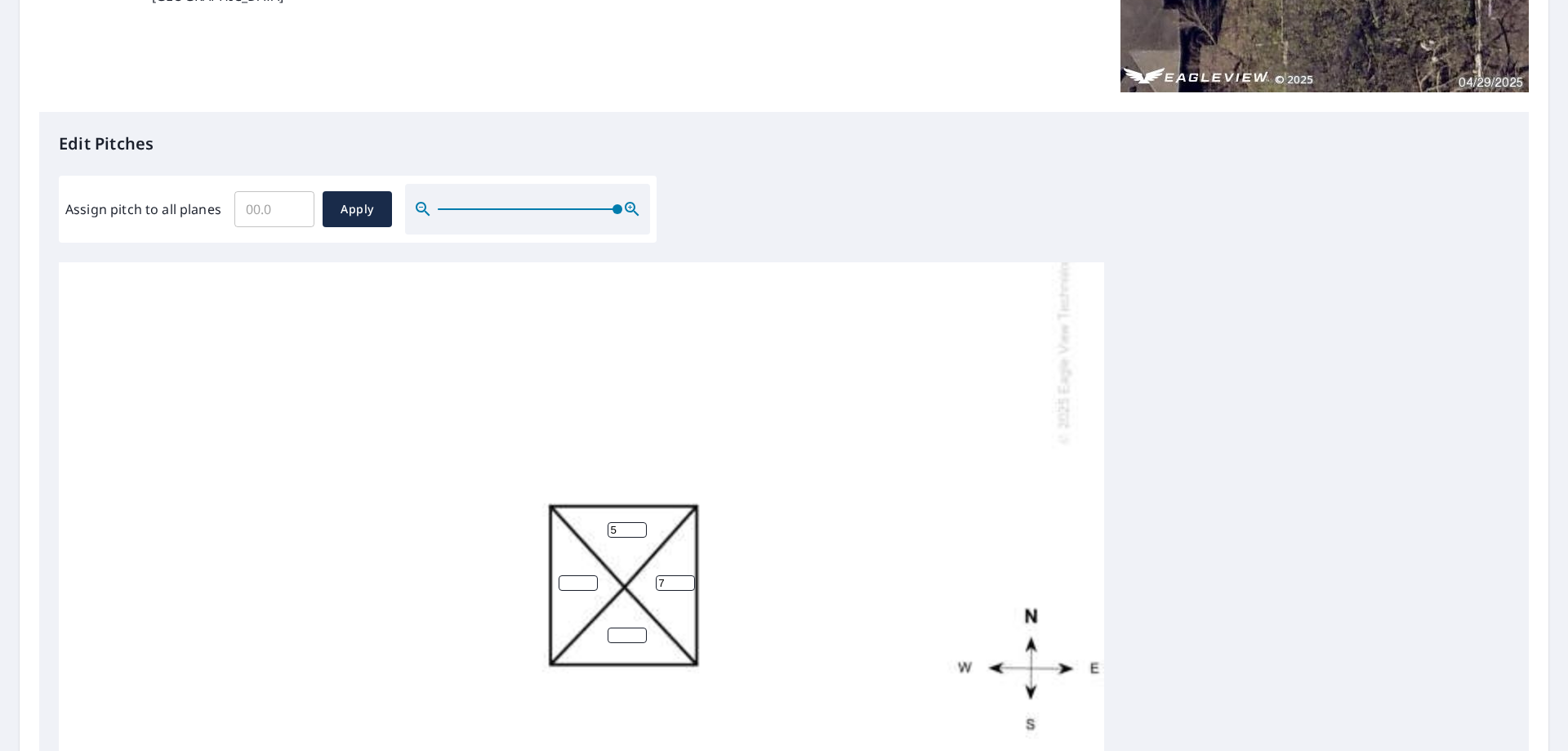
type input "7"
click at [688, 575] on input "7" at bounding box center [675, 583] width 40 height 15
click at [638, 627] on input "1" at bounding box center [627, 635] width 40 height 15
click at [638, 627] on input "2" at bounding box center [627, 635] width 40 height 15
click at [638, 627] on input "3" at bounding box center [627, 635] width 40 height 15
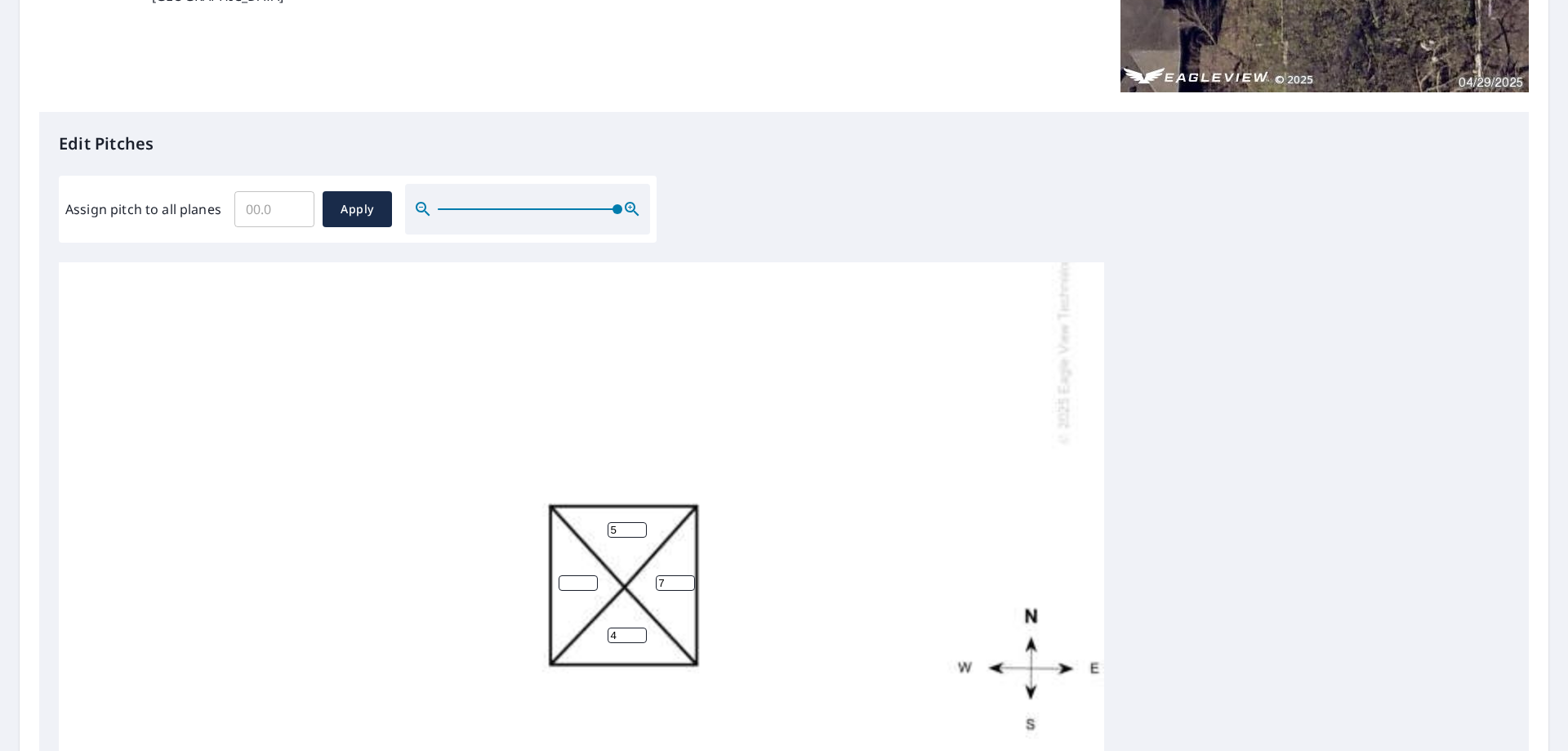
click at [638, 627] on input "4" at bounding box center [627, 635] width 40 height 15
type input "5"
click at [638, 627] on input "5" at bounding box center [627, 635] width 40 height 15
click at [590, 575] on input "1" at bounding box center [578, 583] width 40 height 15
click at [590, 575] on input "2" at bounding box center [578, 583] width 40 height 15
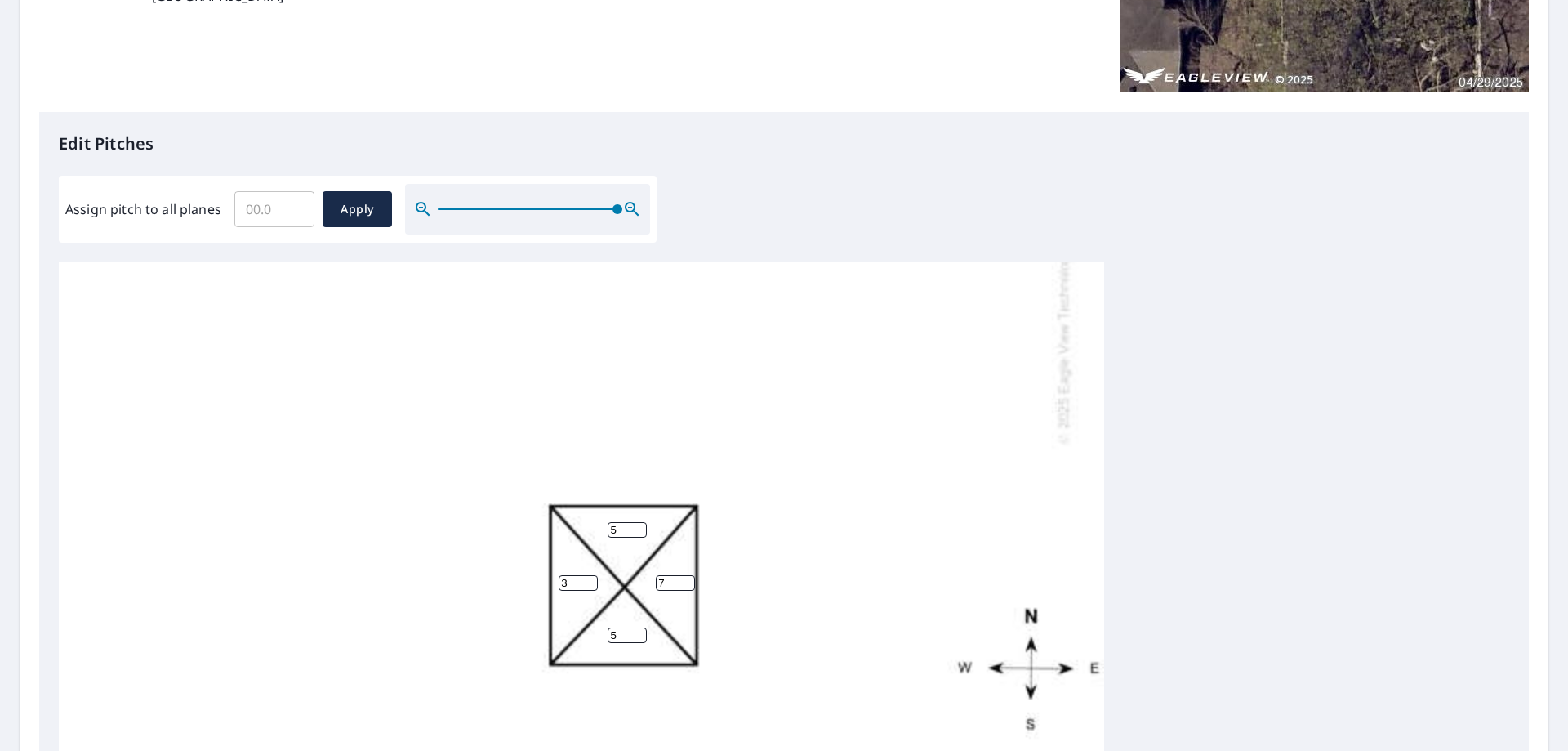
click at [590, 575] on input "3" at bounding box center [578, 583] width 40 height 15
click at [590, 575] on input "4" at bounding box center [578, 583] width 40 height 15
type input "5"
click at [590, 575] on input "5" at bounding box center [578, 583] width 40 height 15
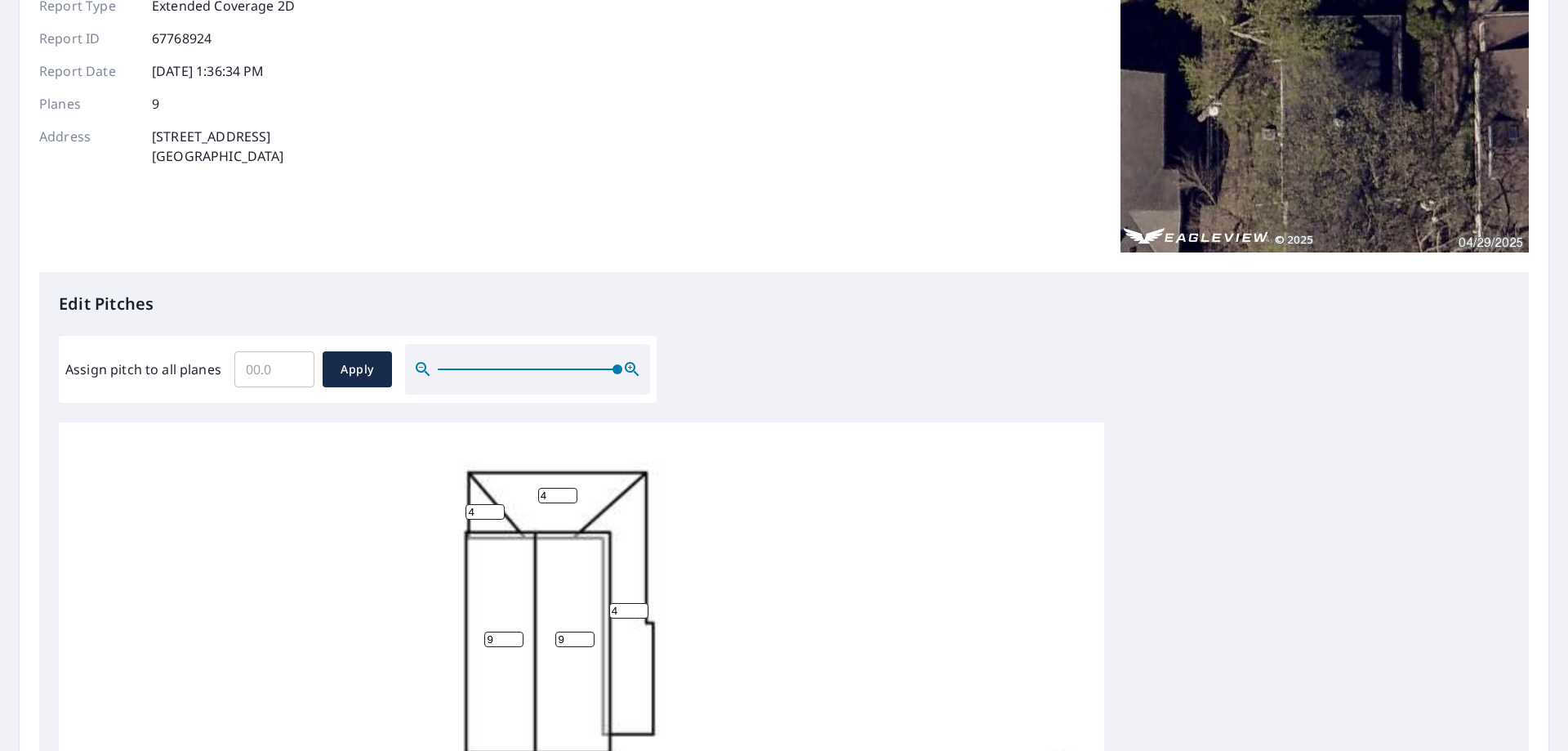
scroll to position [0, 0]
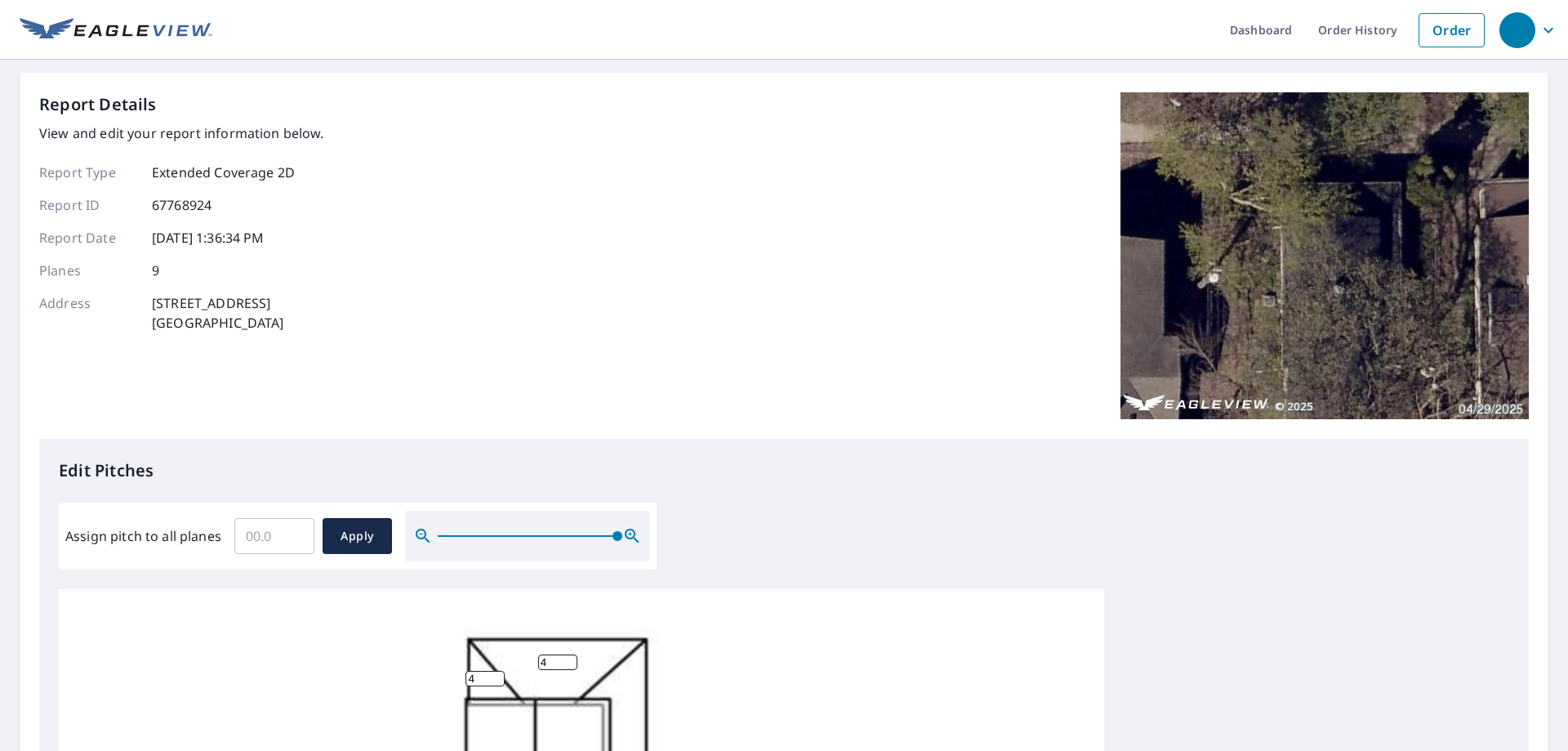
click at [1448, 29] on link "Order" at bounding box center [1451, 30] width 66 height 35
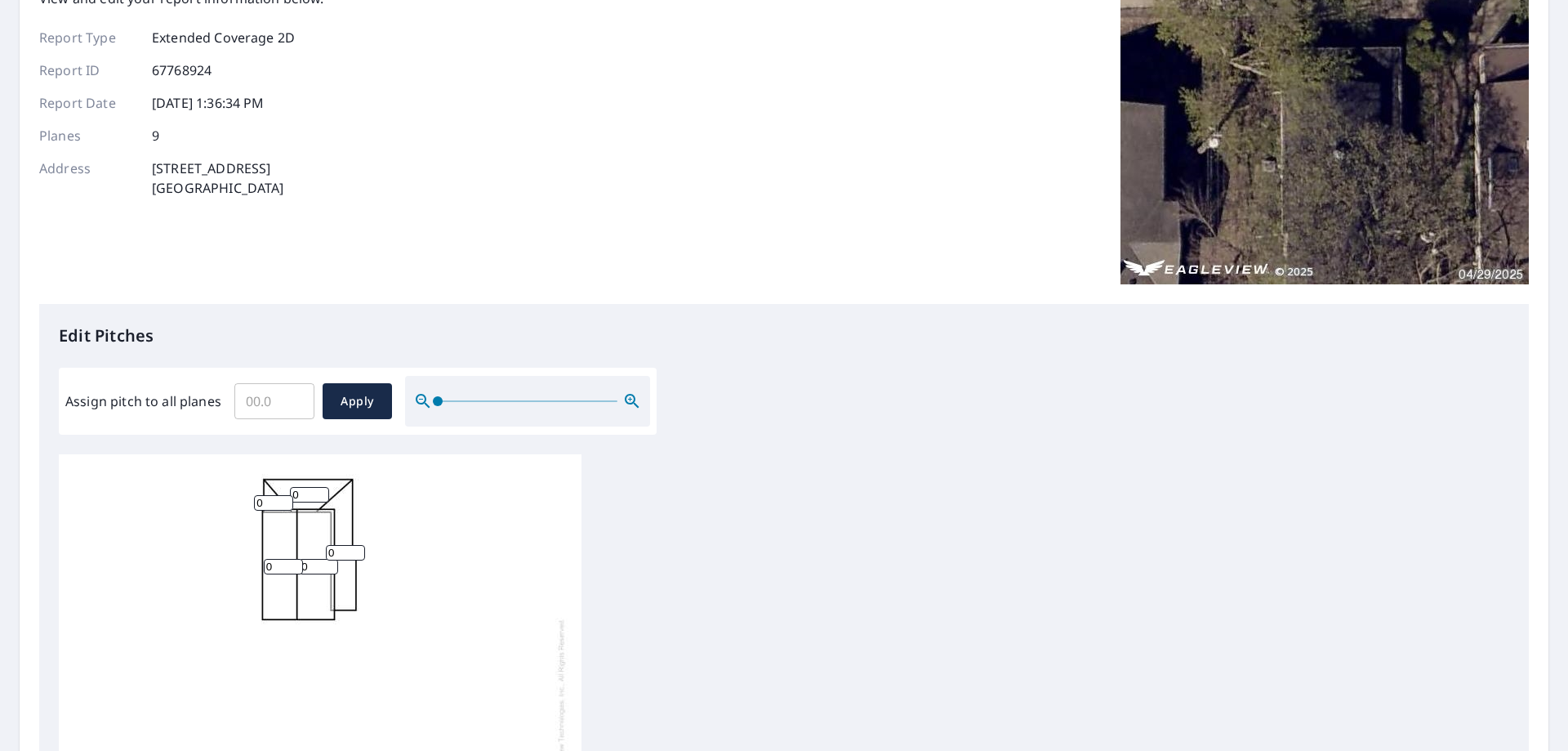
scroll to position [163, 0]
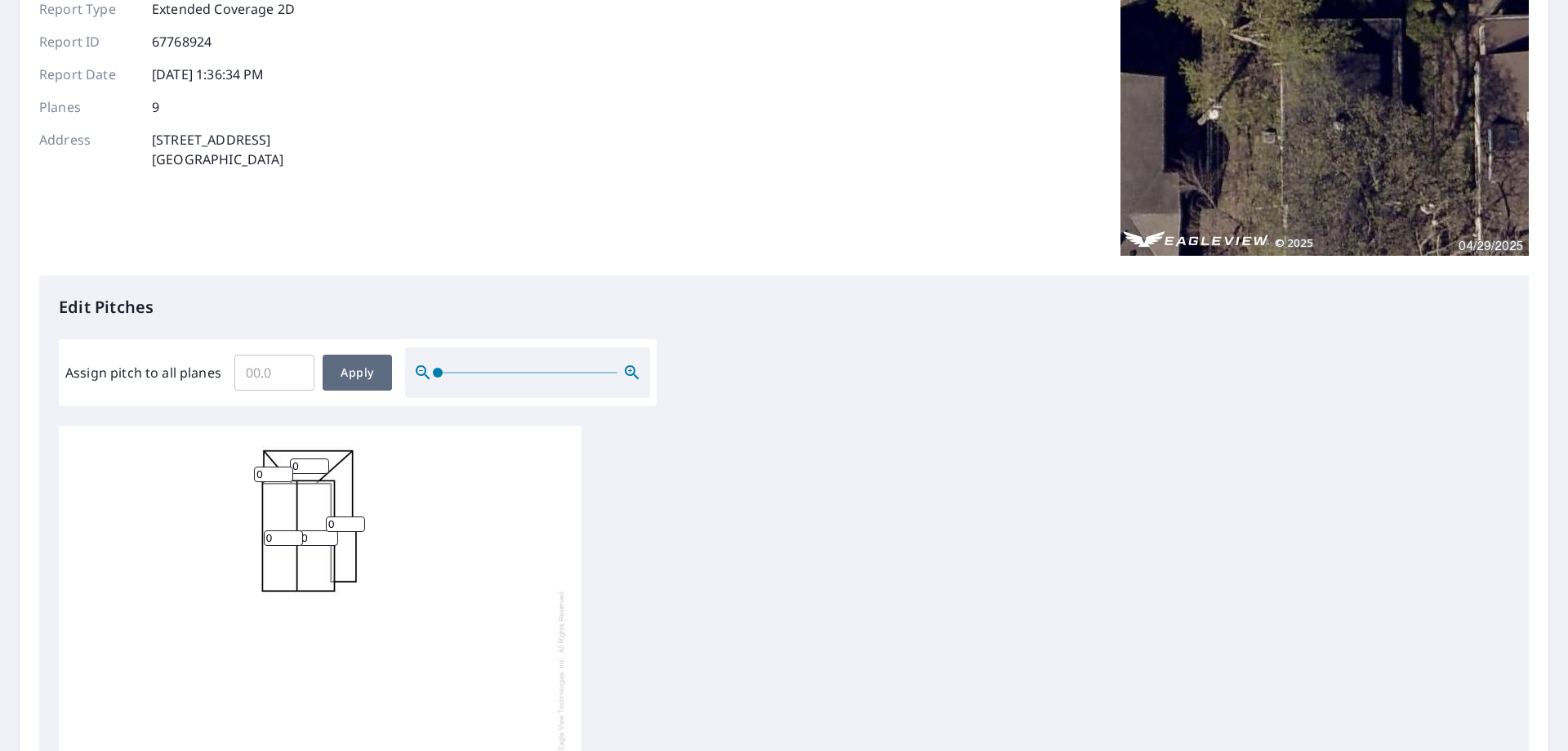
click at [362, 354] on button "Apply" at bounding box center [357, 372] width 69 height 36
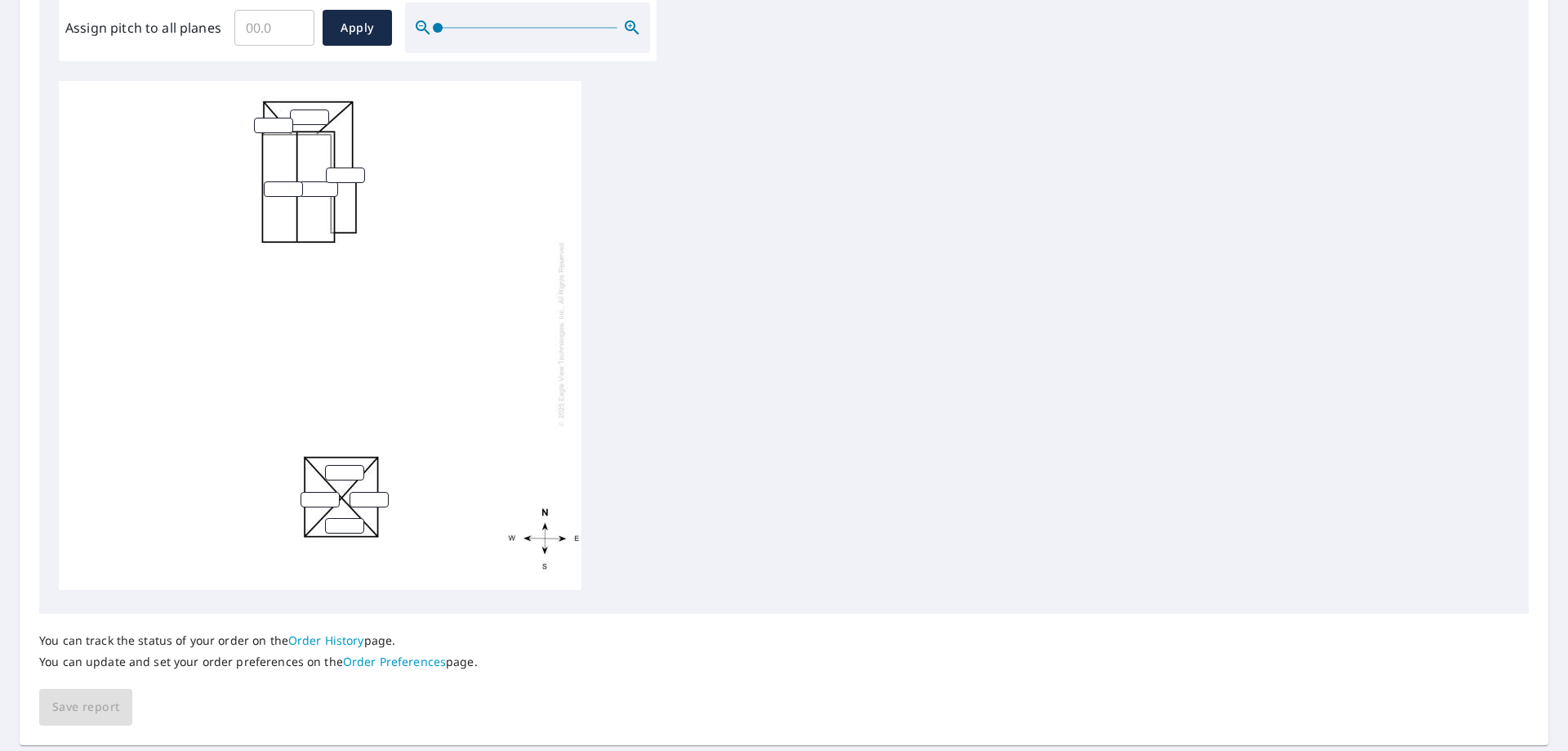
scroll to position [542, 0]
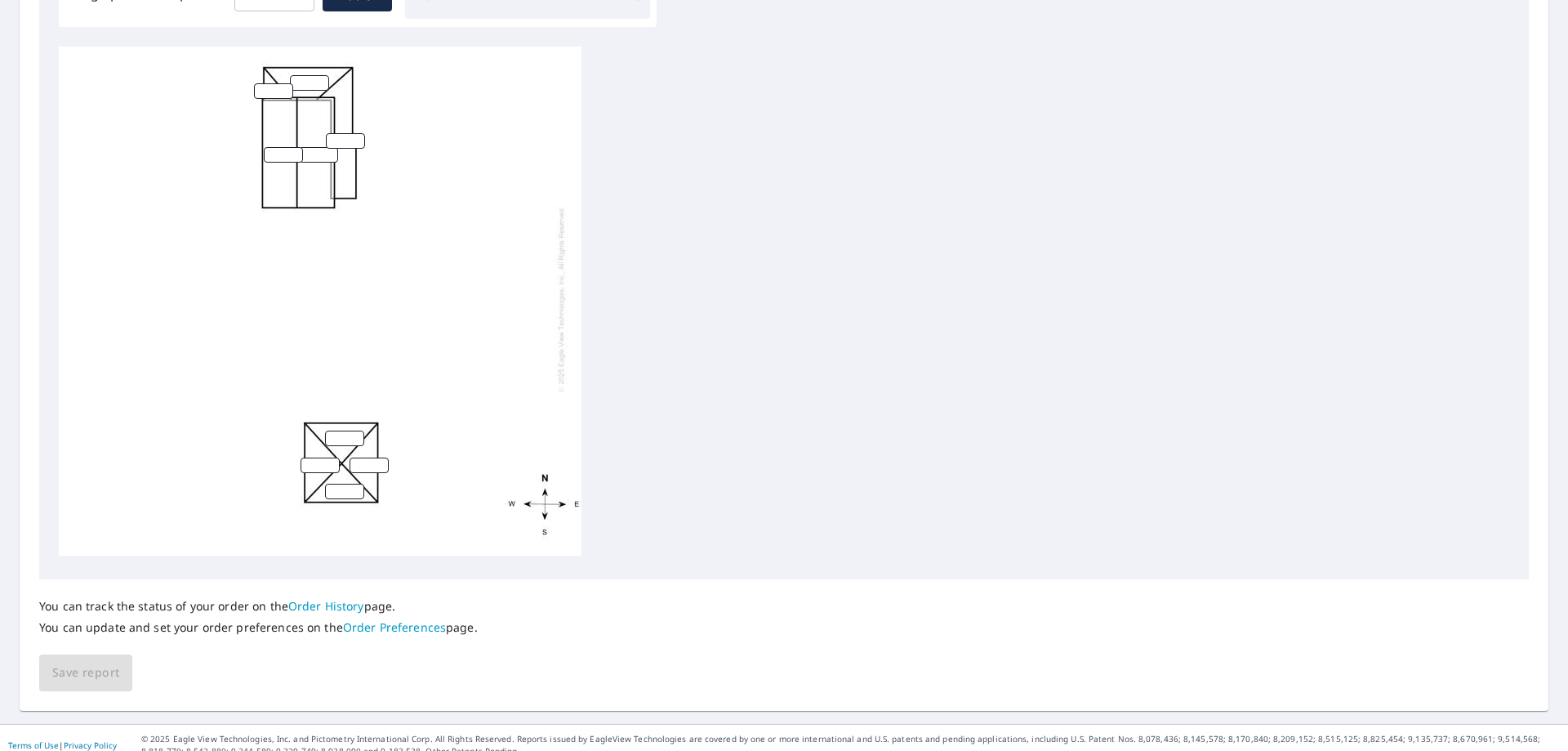
click at [330, 598] on link "Order History" at bounding box center [326, 605] width 76 height 15
